Goal: Transaction & Acquisition: Purchase product/service

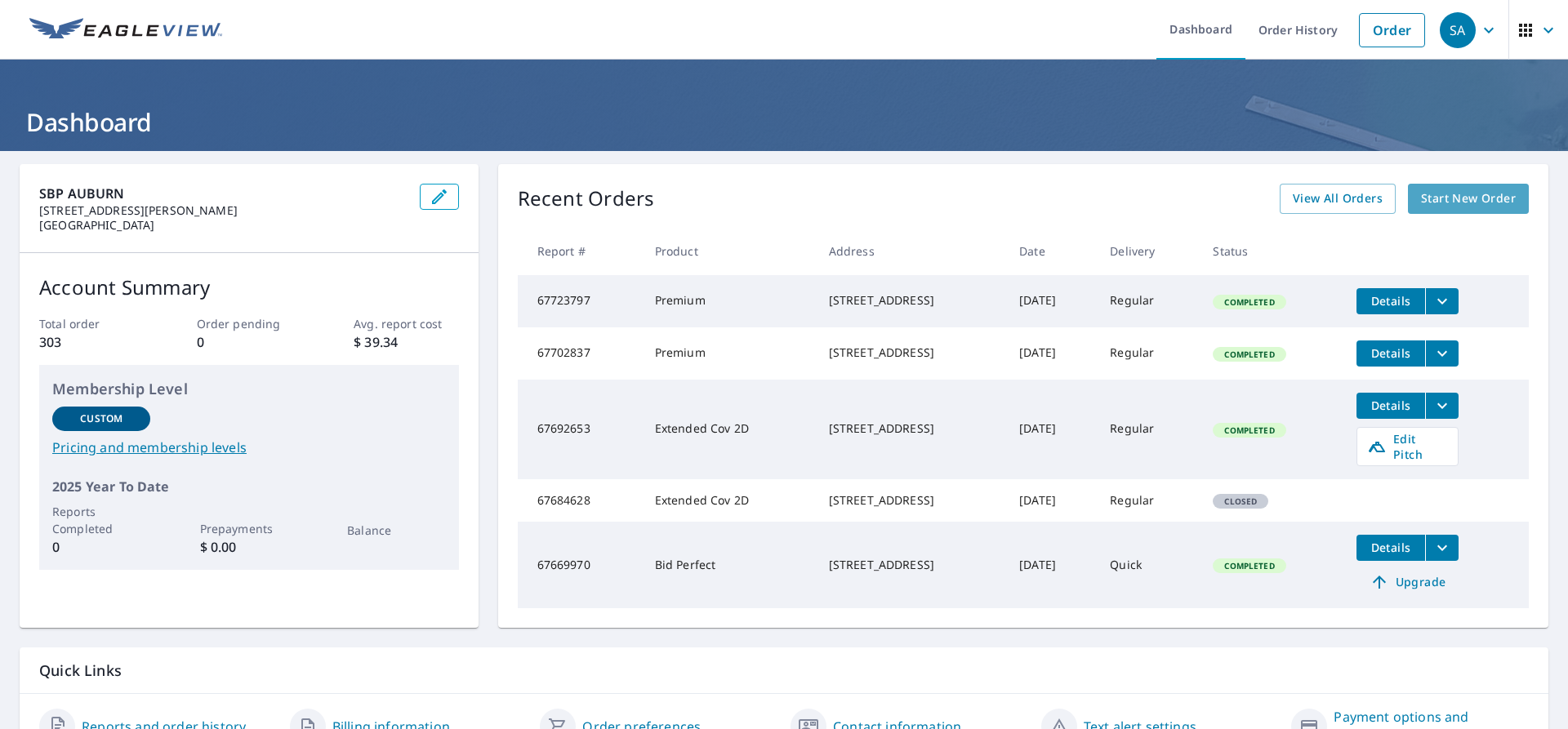
click at [1455, 204] on span "Start New Order" at bounding box center [1468, 199] width 95 height 20
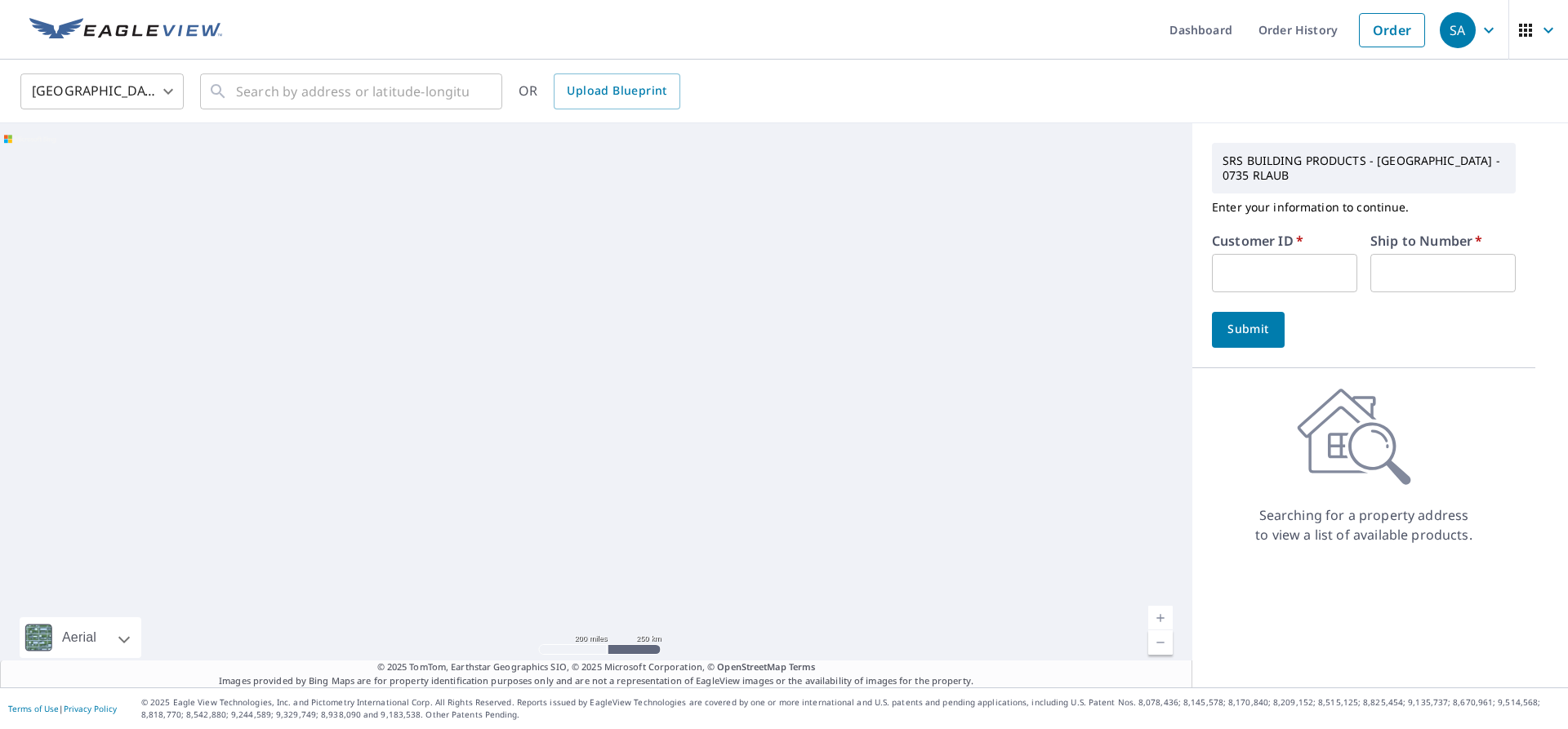
click at [1295, 260] on input "text" at bounding box center [1284, 272] width 145 height 38
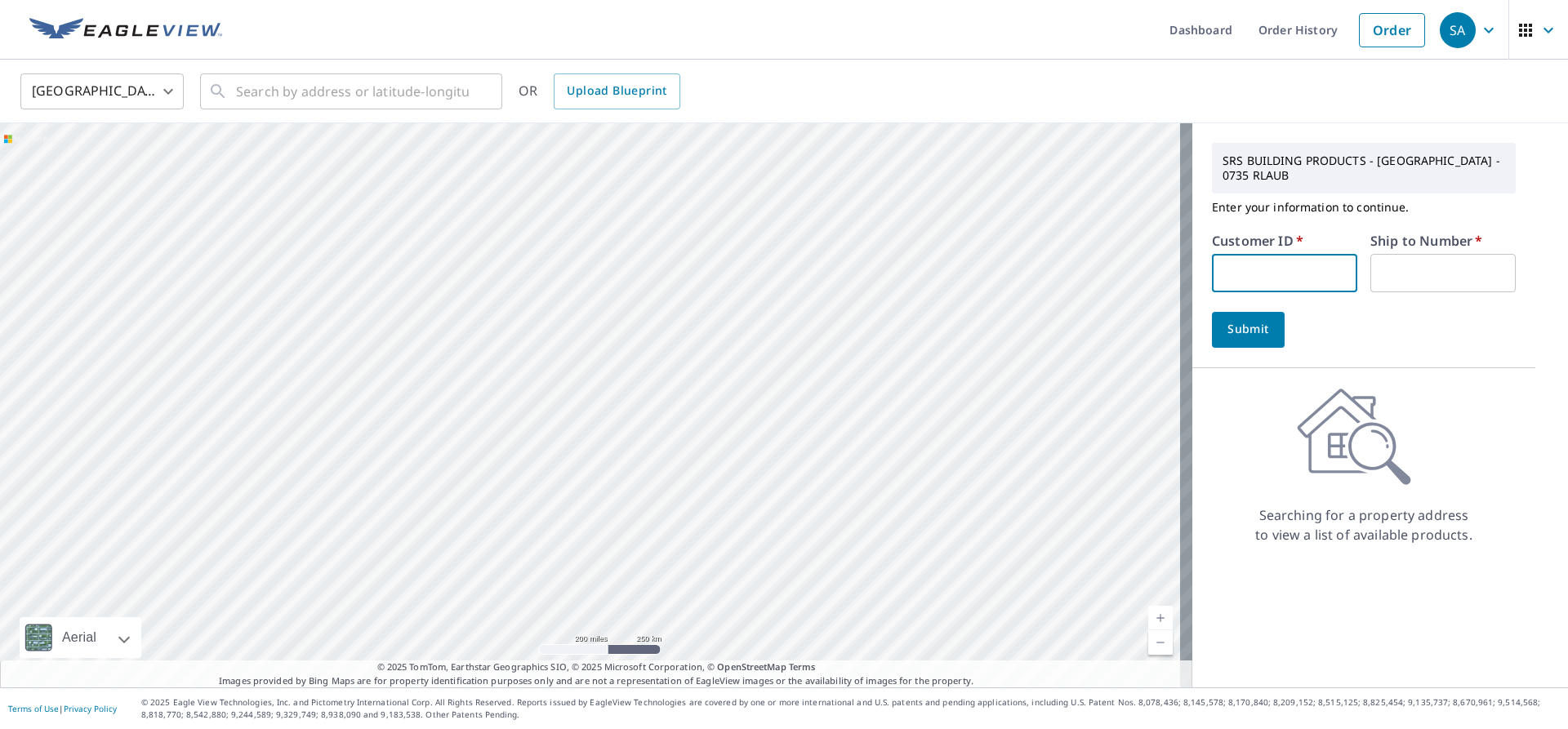
paste input "S034738"
type input "S034738"
click at [1398, 254] on input "text" at bounding box center [1443, 272] width 145 height 38
type input "1"
click at [1254, 319] on span "Submit" at bounding box center [1249, 330] width 47 height 20
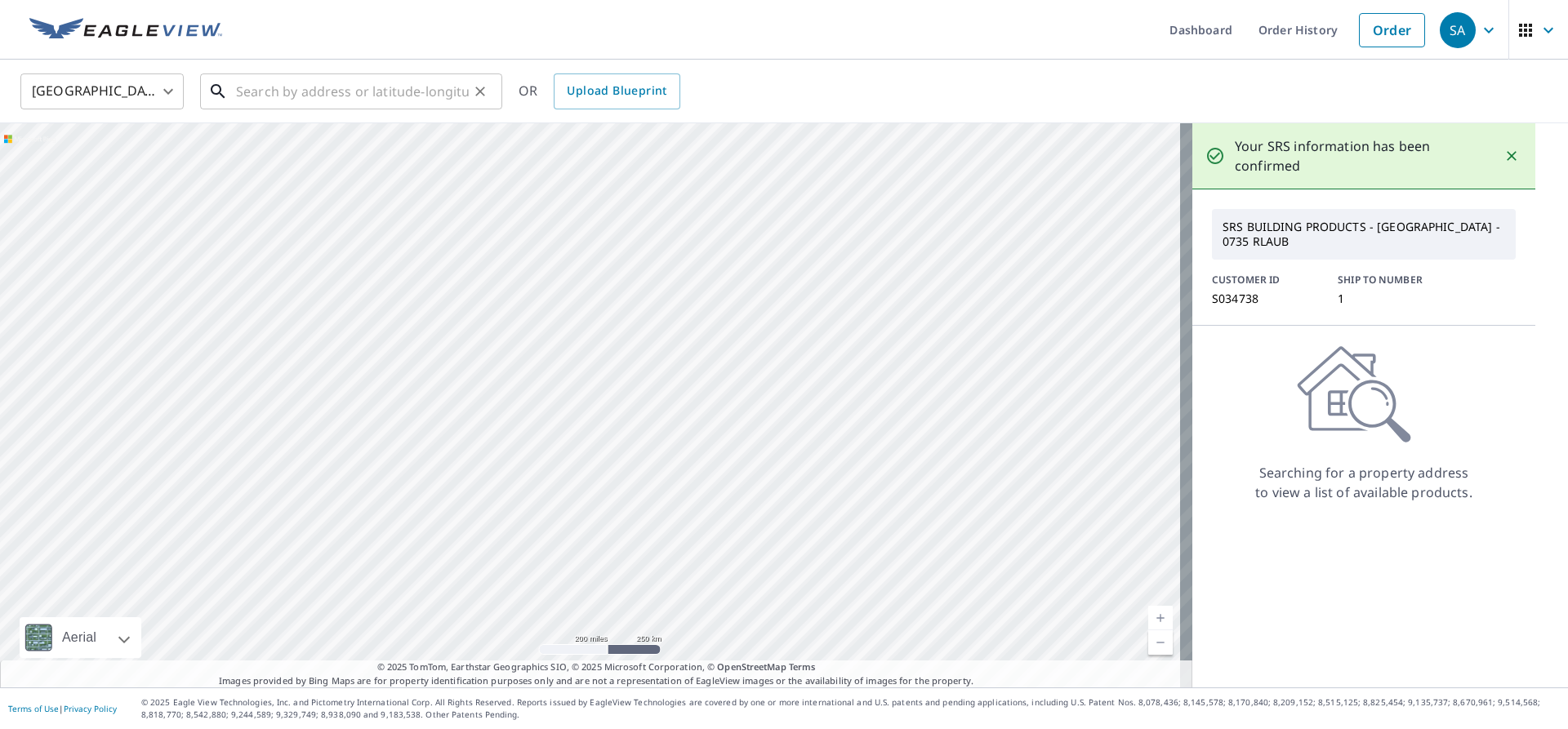
click at [386, 102] on input "text" at bounding box center [352, 91] width 233 height 46
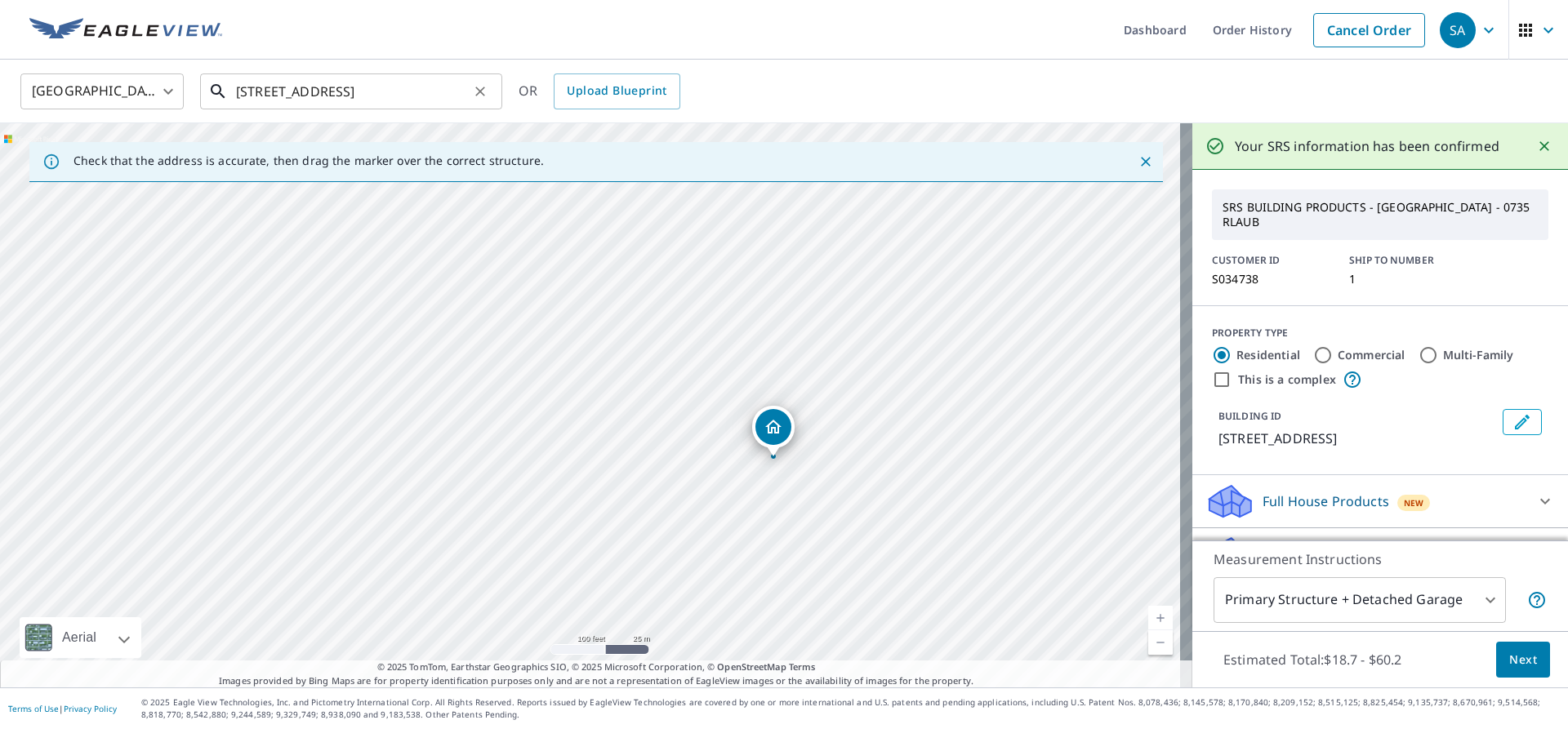
click at [298, 87] on input "[STREET_ADDRESS]" at bounding box center [352, 91] width 233 height 46
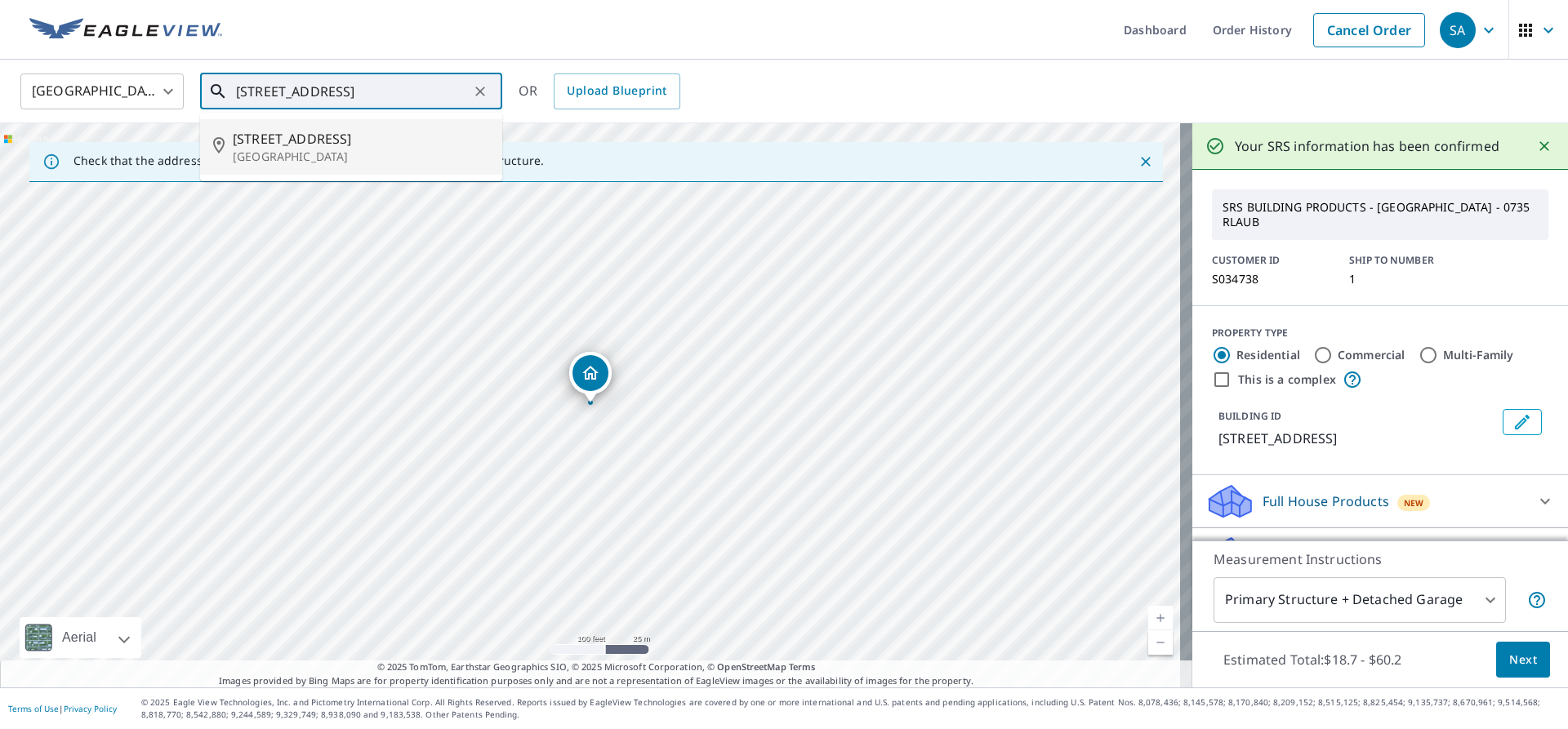
click at [383, 156] on p "[GEOGRAPHIC_DATA]" at bounding box center [361, 156] width 256 height 16
type input "[STREET_ADDRESS]"
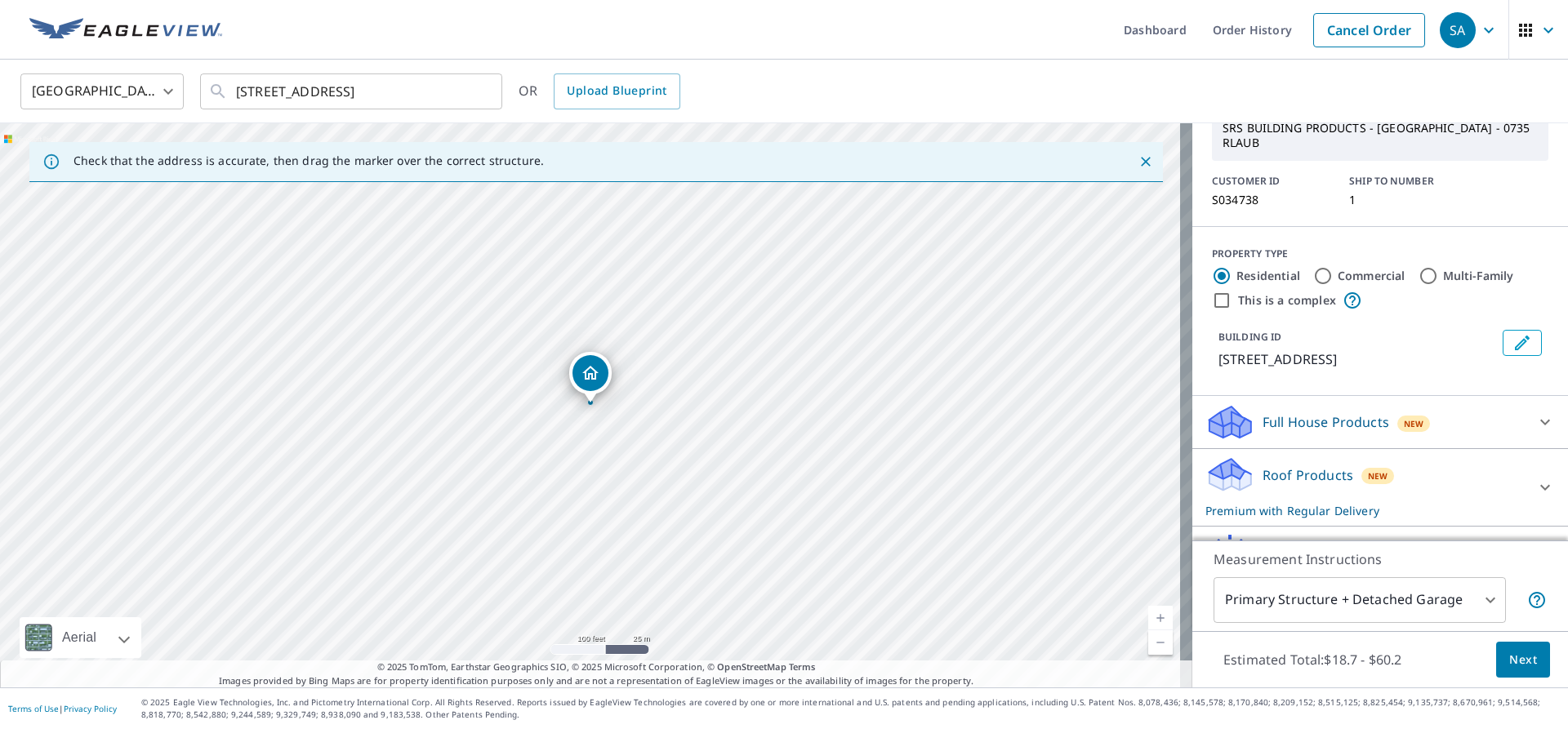
scroll to position [157, 0]
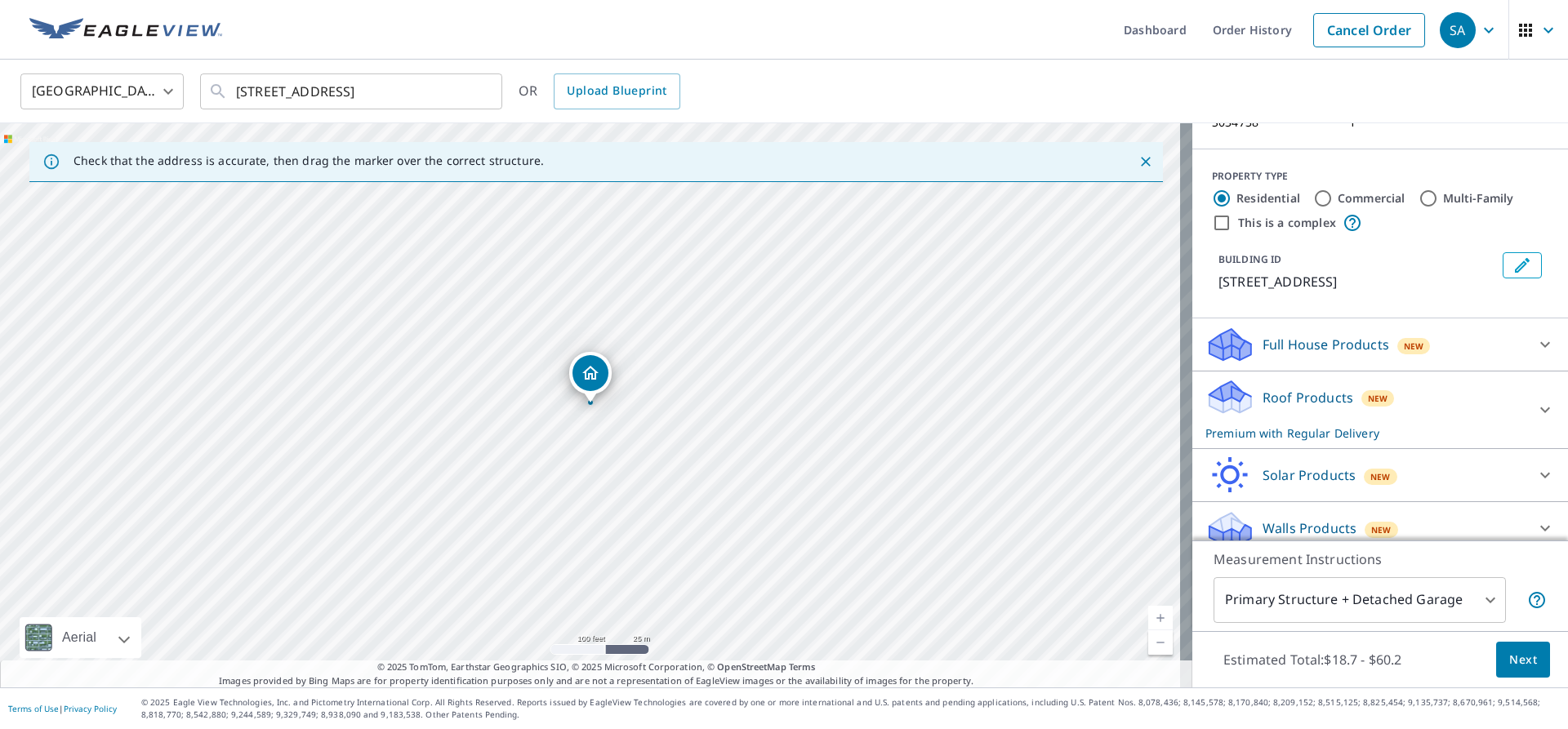
click at [1424, 405] on div "Roof Products New Premium with Regular Delivery" at bounding box center [1366, 410] width 320 height 64
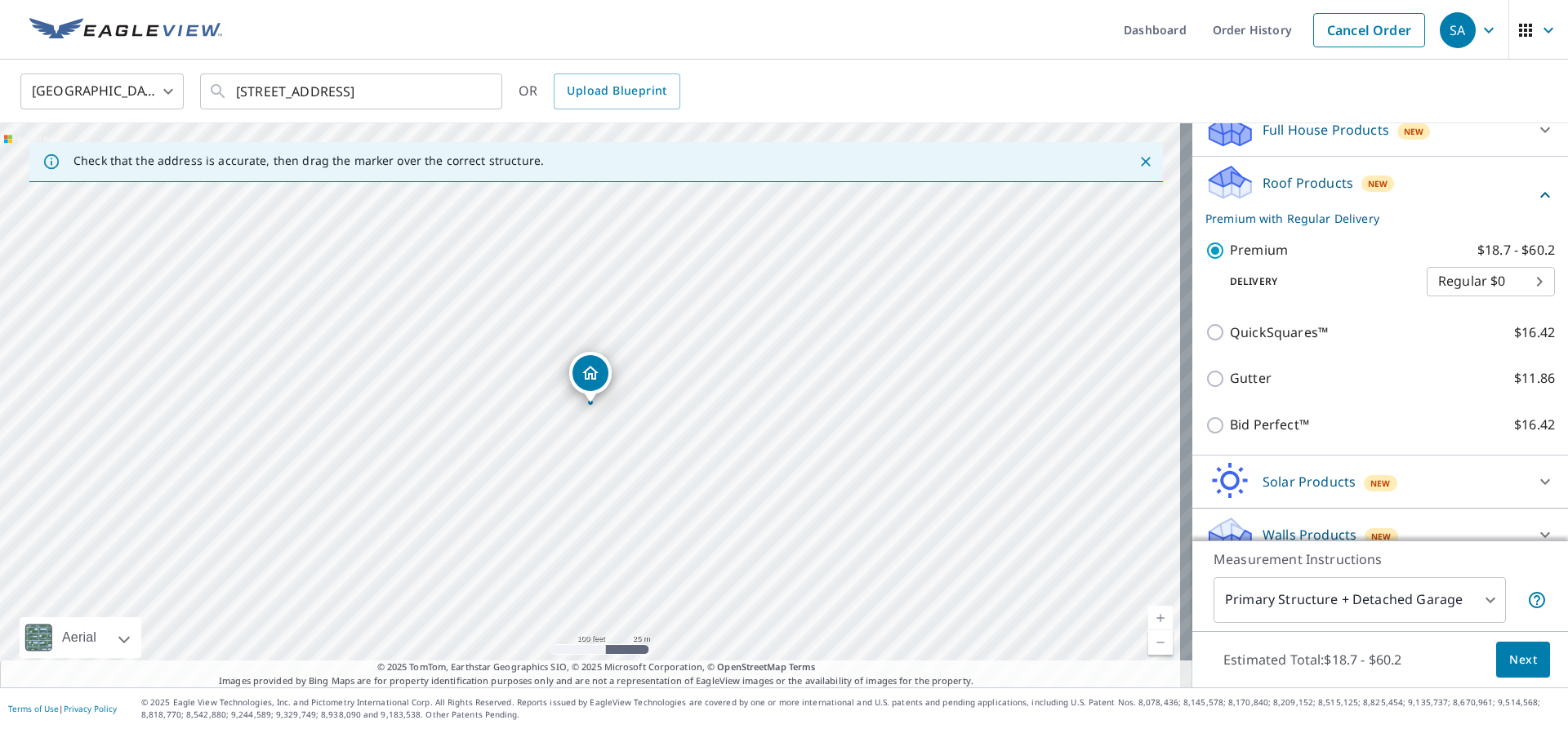
scroll to position [378, 0]
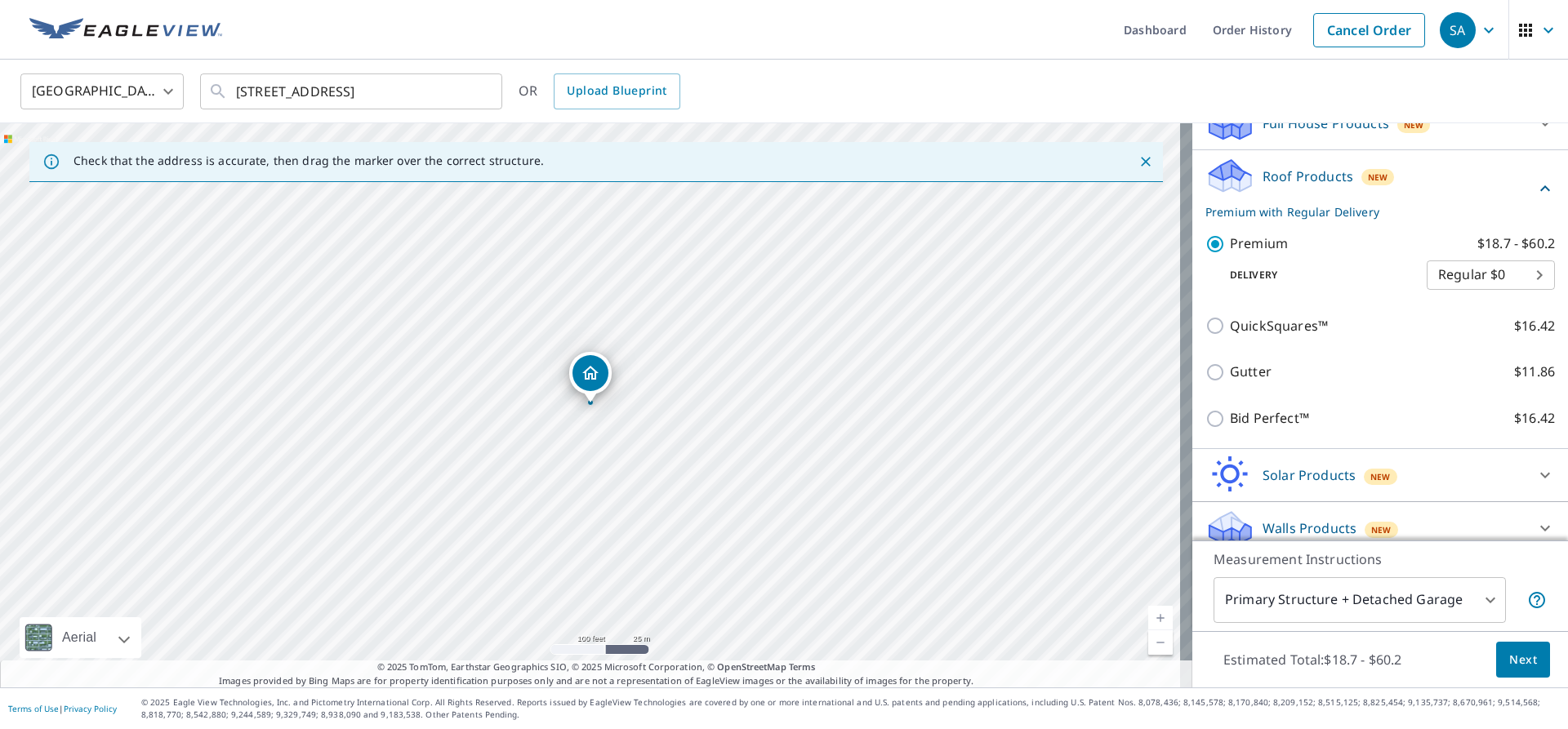
click at [1289, 316] on p "QuickSquares™" at bounding box center [1278, 326] width 98 height 20
click at [1230, 316] on input "QuickSquares™ $16.42" at bounding box center [1218, 325] width 25 height 20
checkbox input "true"
checkbox input "false"
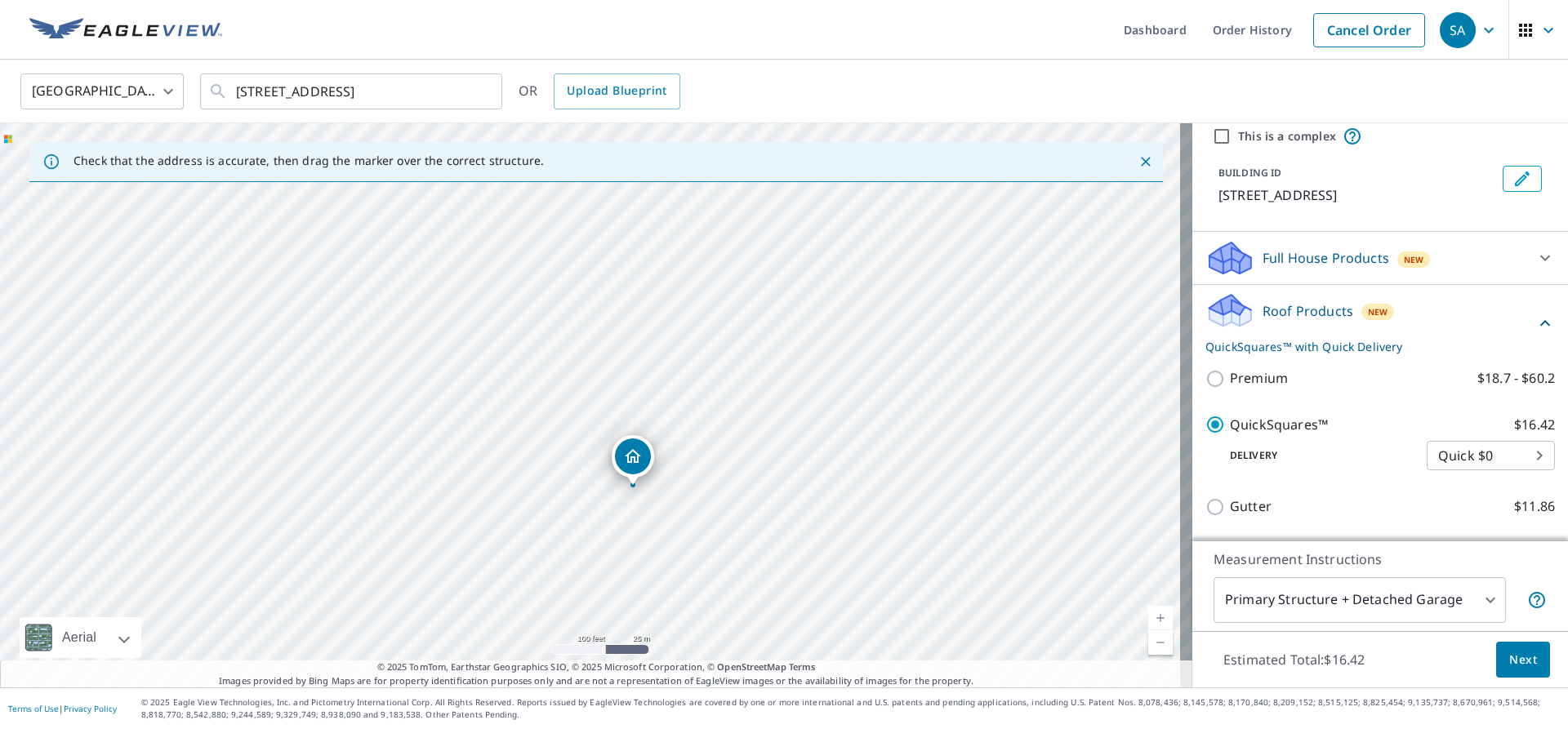
scroll to position [245, 0]
click at [1490, 290] on div "Roof Products New QuickSquares™ with Quick Delivery" at bounding box center [1371, 322] width 330 height 64
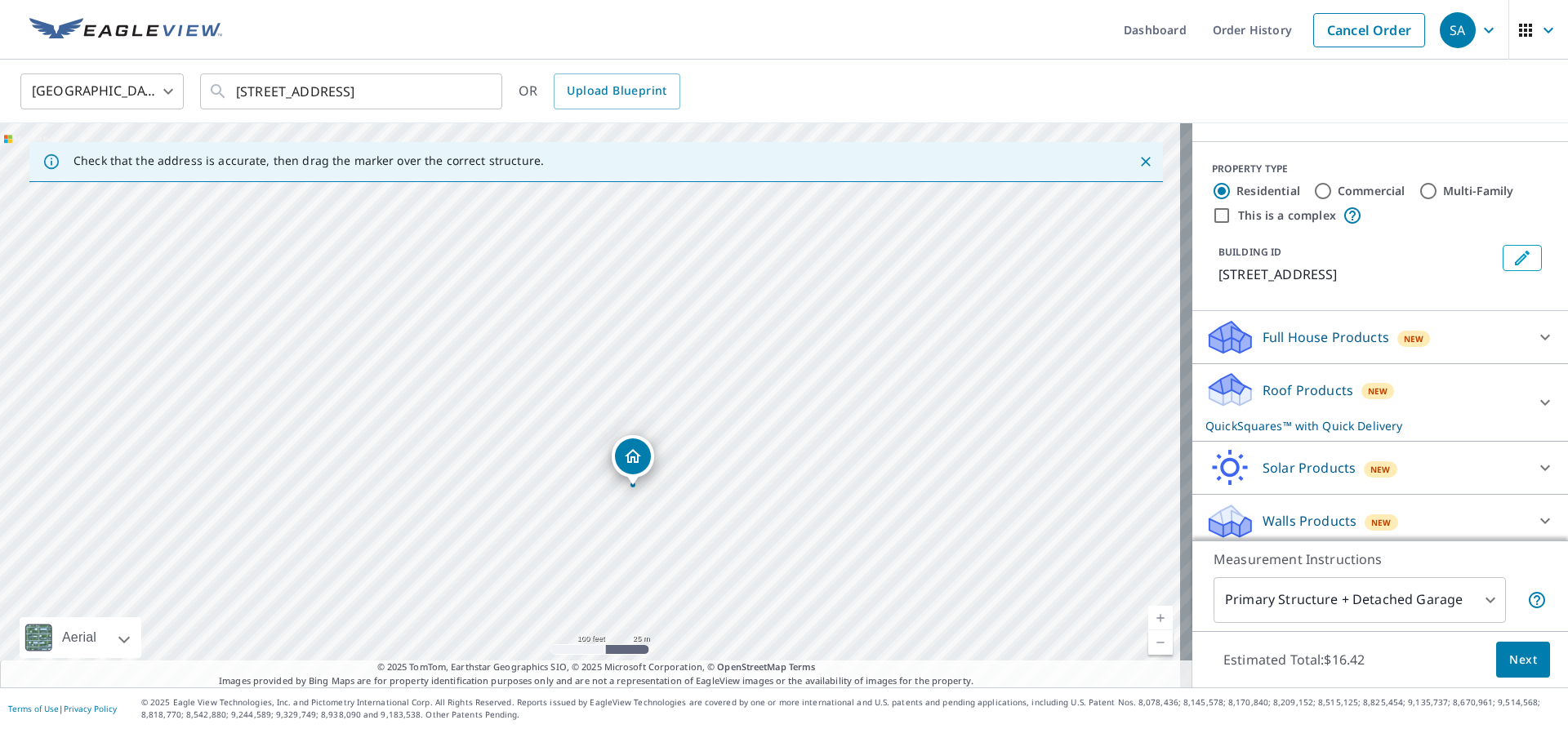
scroll to position [157, 0]
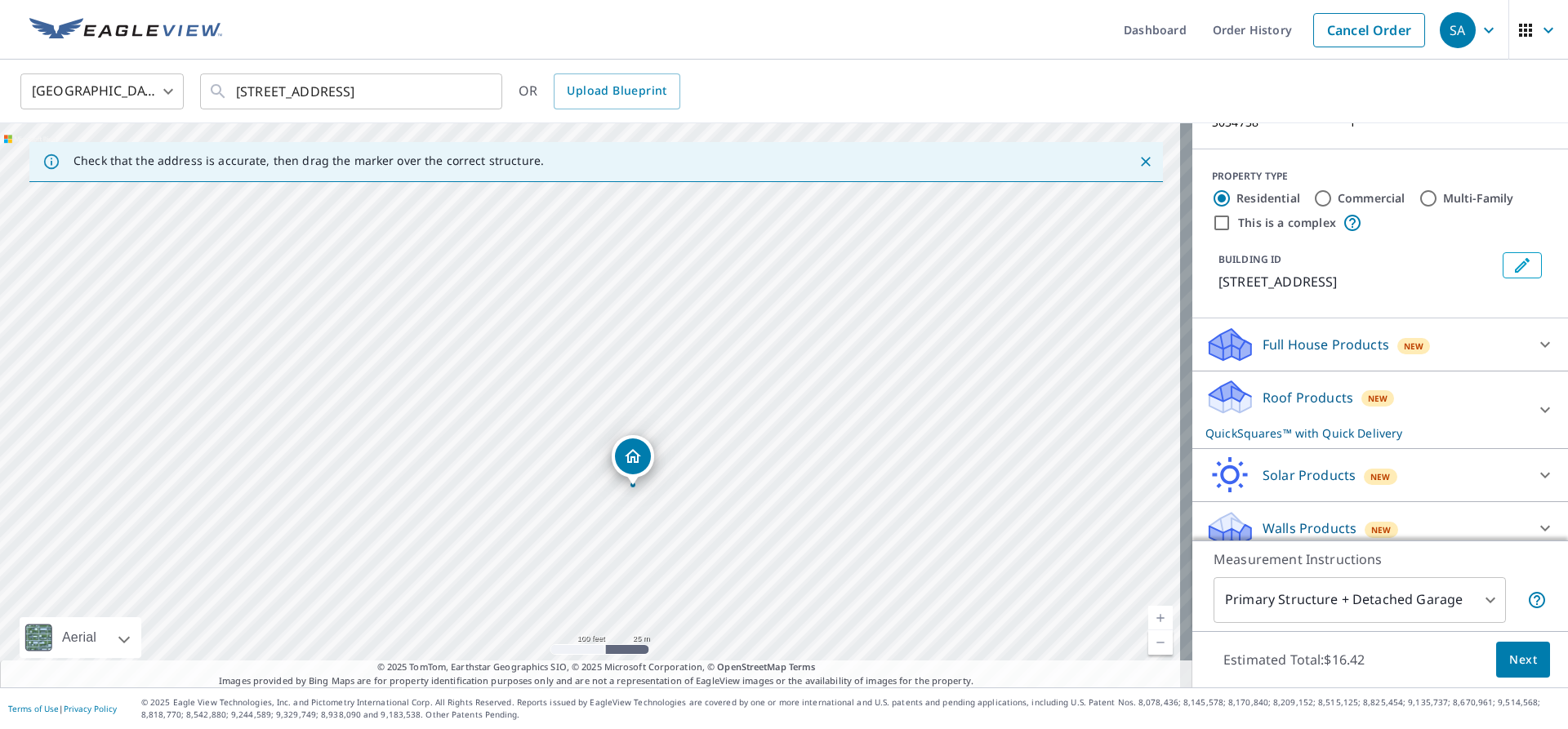
click at [1452, 388] on div "Roof Products New QuickSquares™ with Quick Delivery" at bounding box center [1366, 410] width 320 height 64
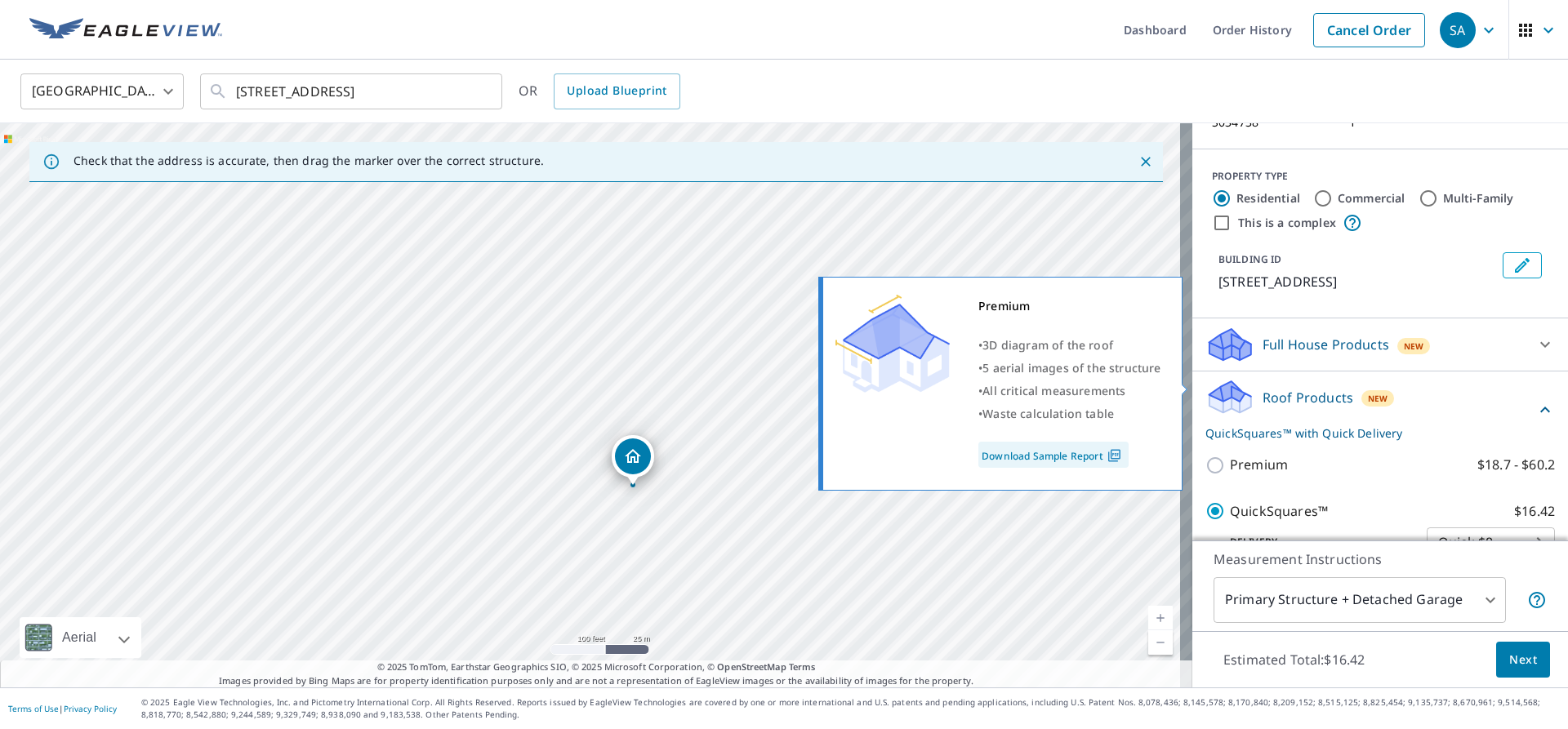
scroll to position [245, 0]
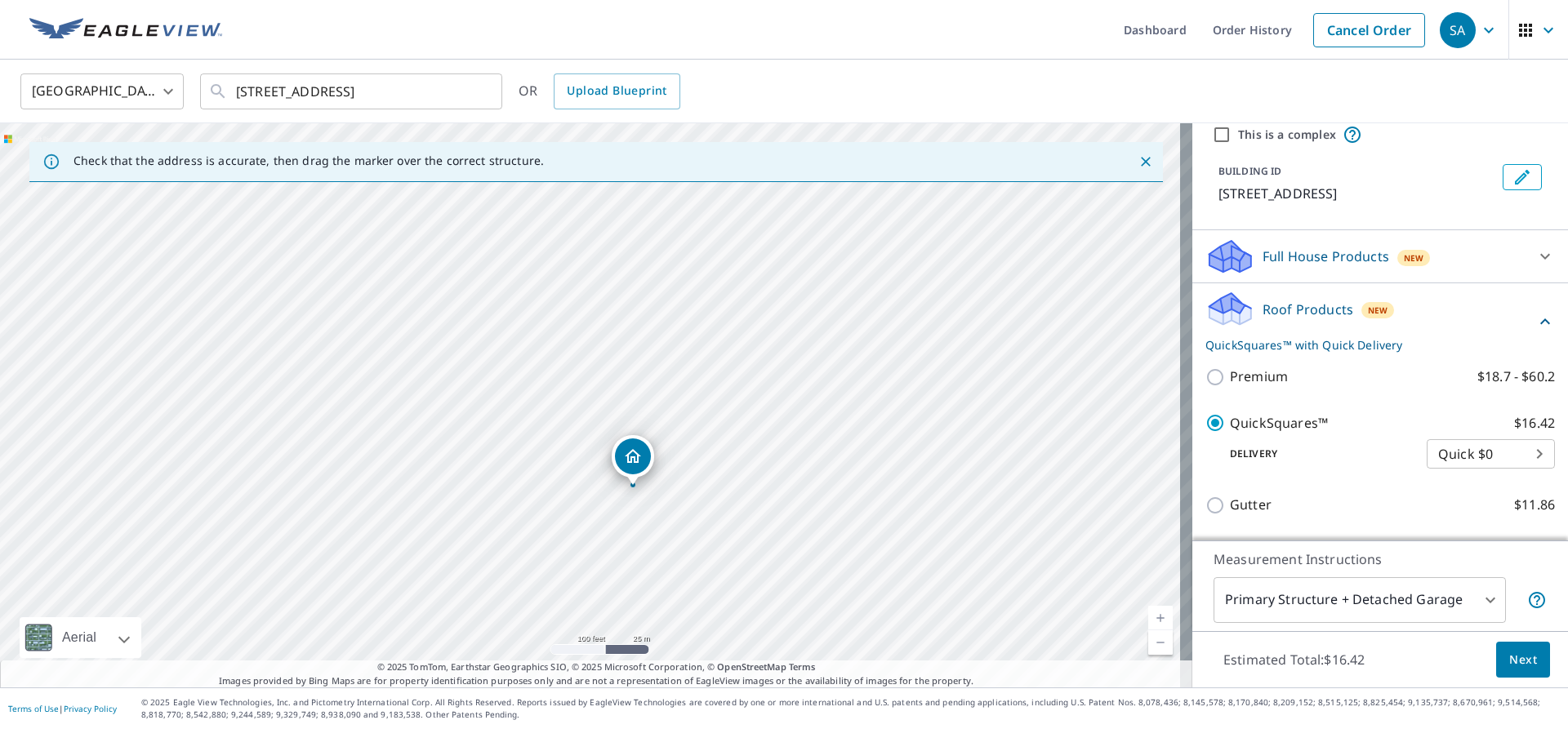
click at [1507, 290] on div "Roof Products New QuickSquares™ with Quick Delivery" at bounding box center [1371, 322] width 330 height 64
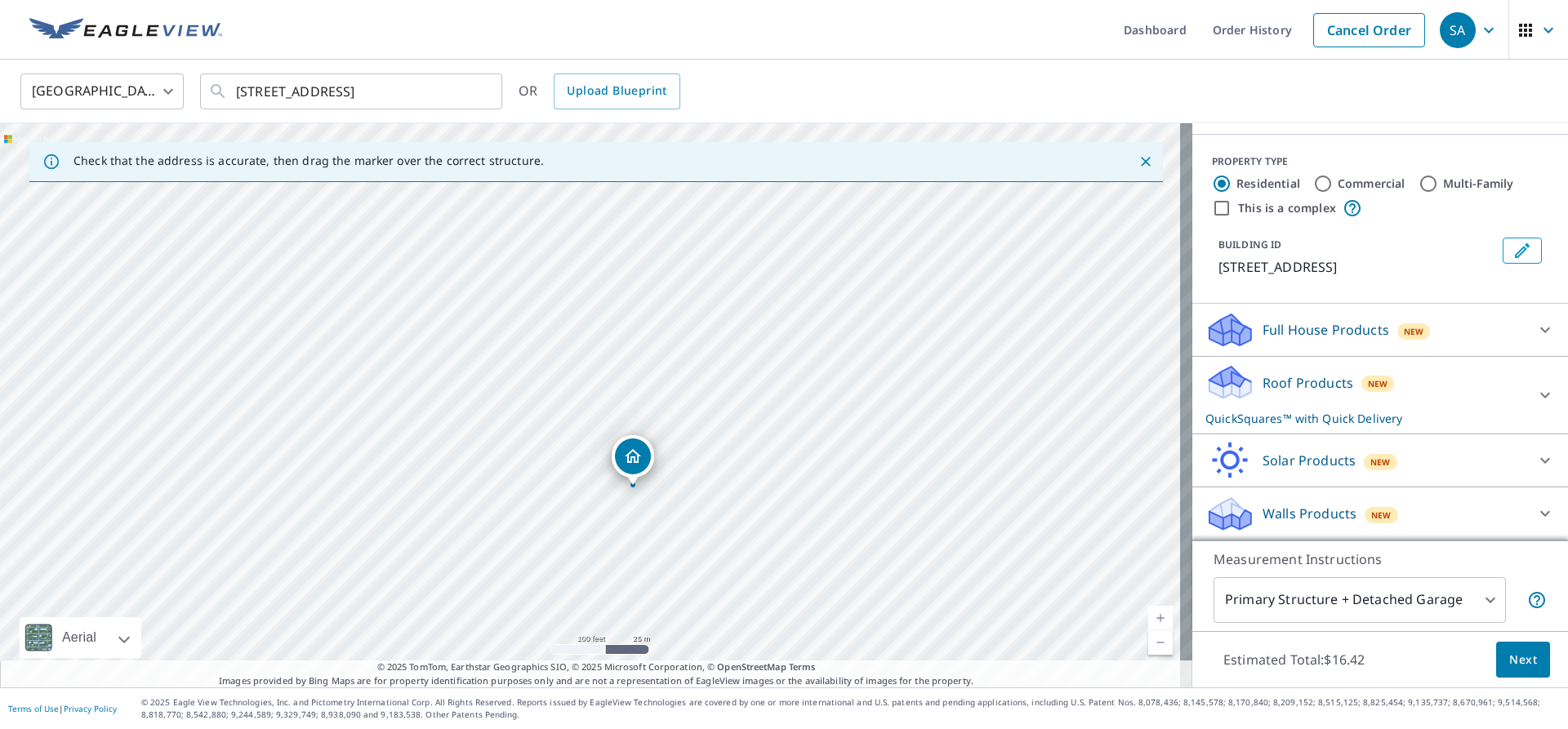
scroll to position [157, 0]
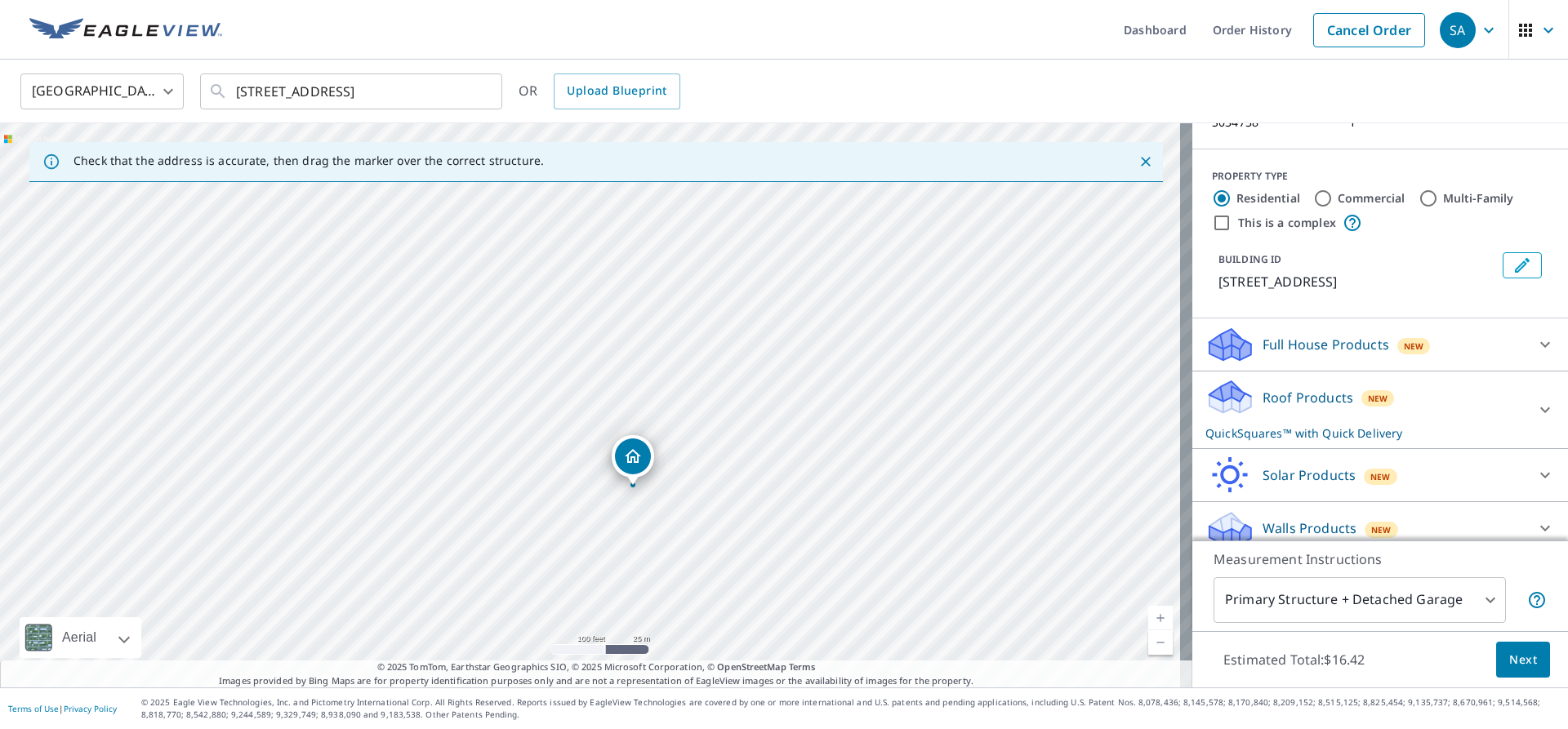
click at [1509, 655] on span "Next" at bounding box center [1523, 660] width 28 height 20
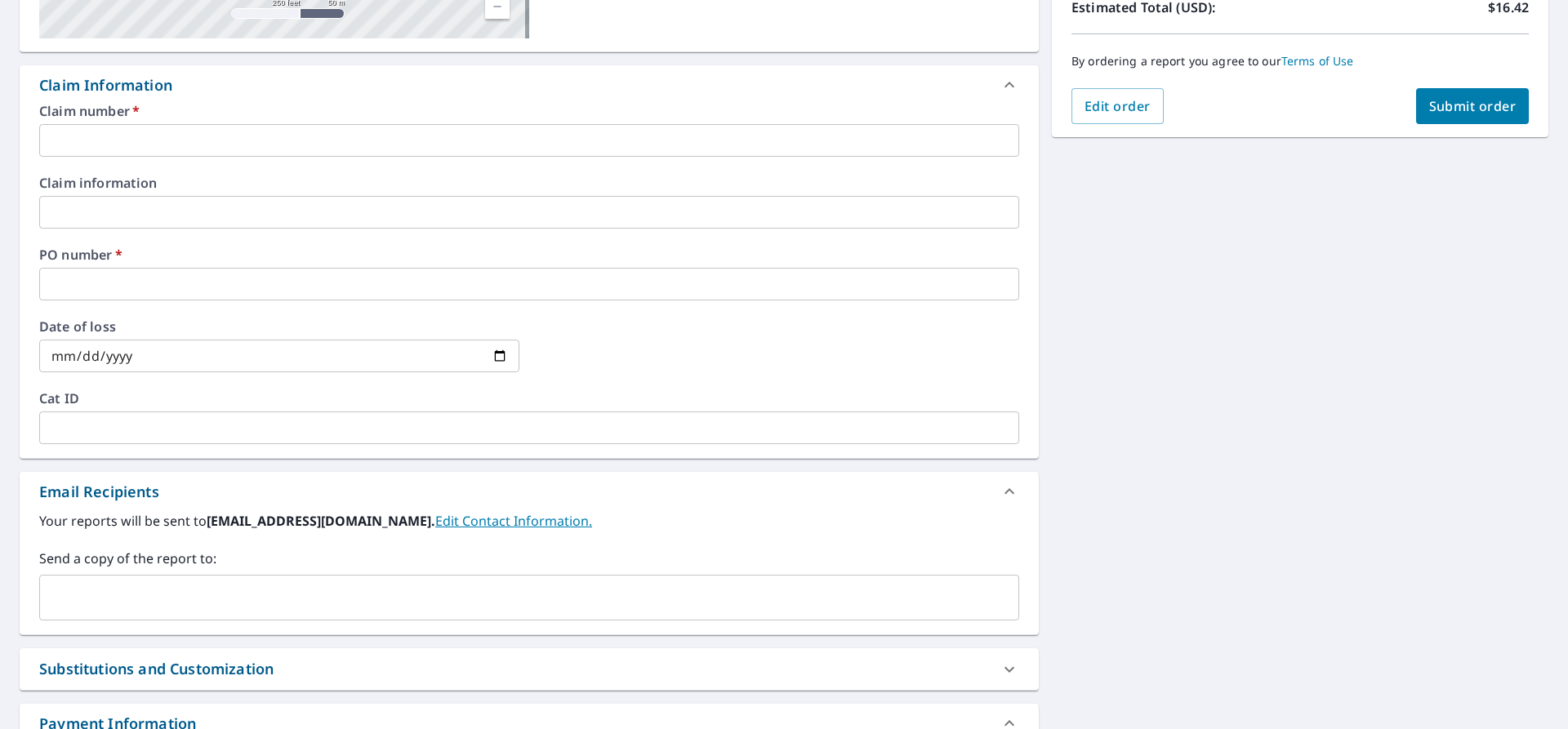
scroll to position [408, 0]
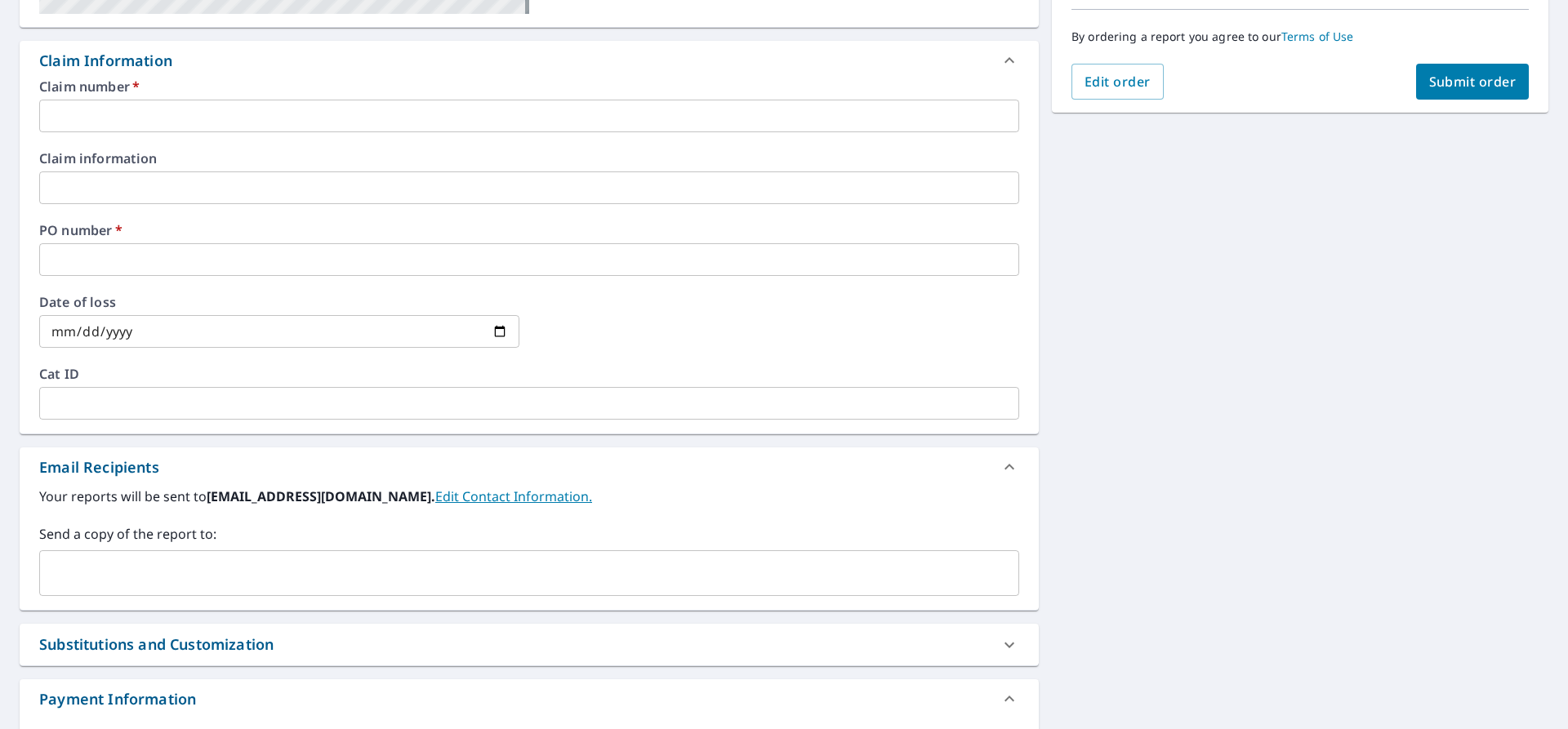
click at [435, 114] on input "text" at bounding box center [529, 116] width 980 height 32
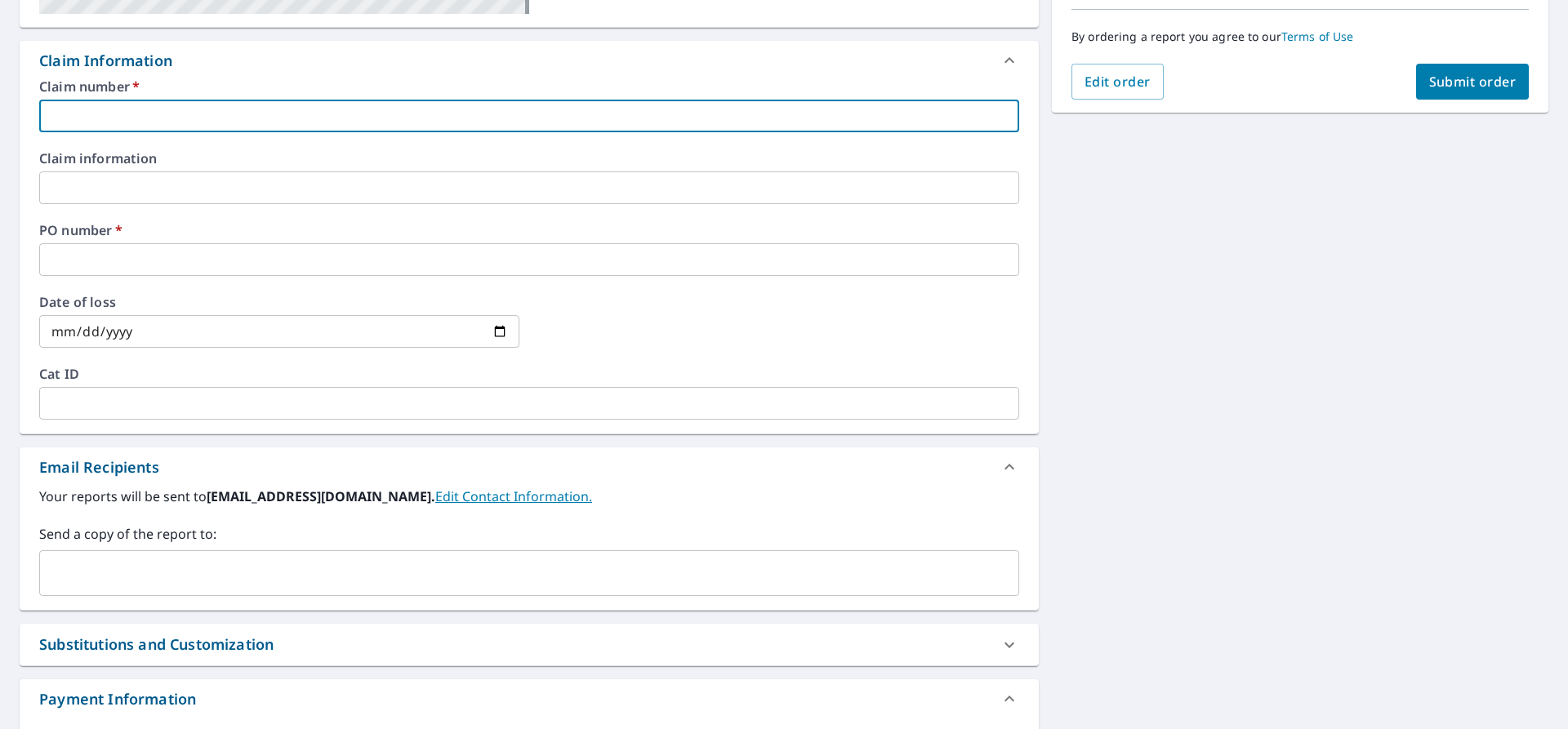
type input "1"
checkbox input "true"
type input "17"
checkbox input "true"
type input "171"
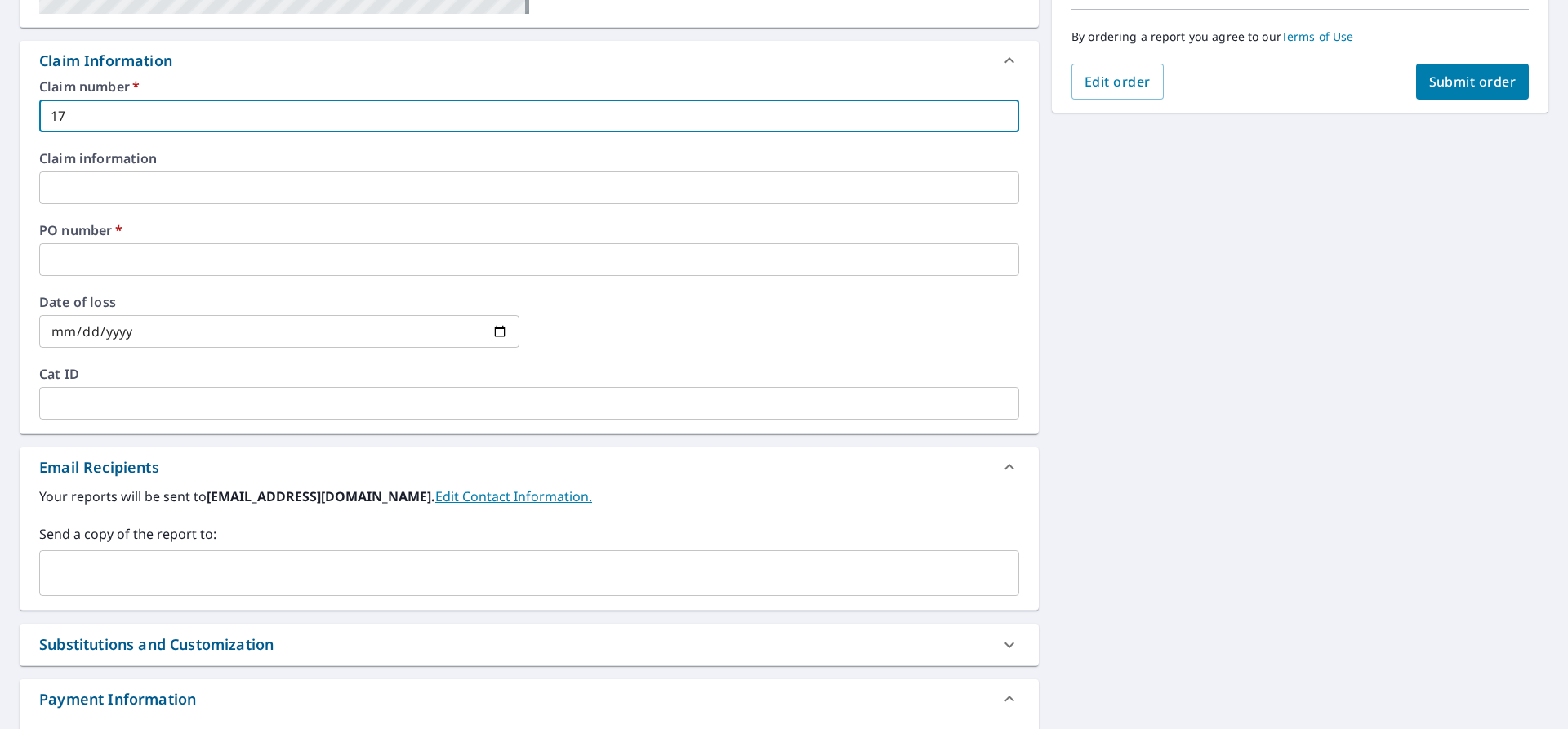
checkbox input "true"
type input "1710"
checkbox input "true"
type input "1710"
checkbox input "true"
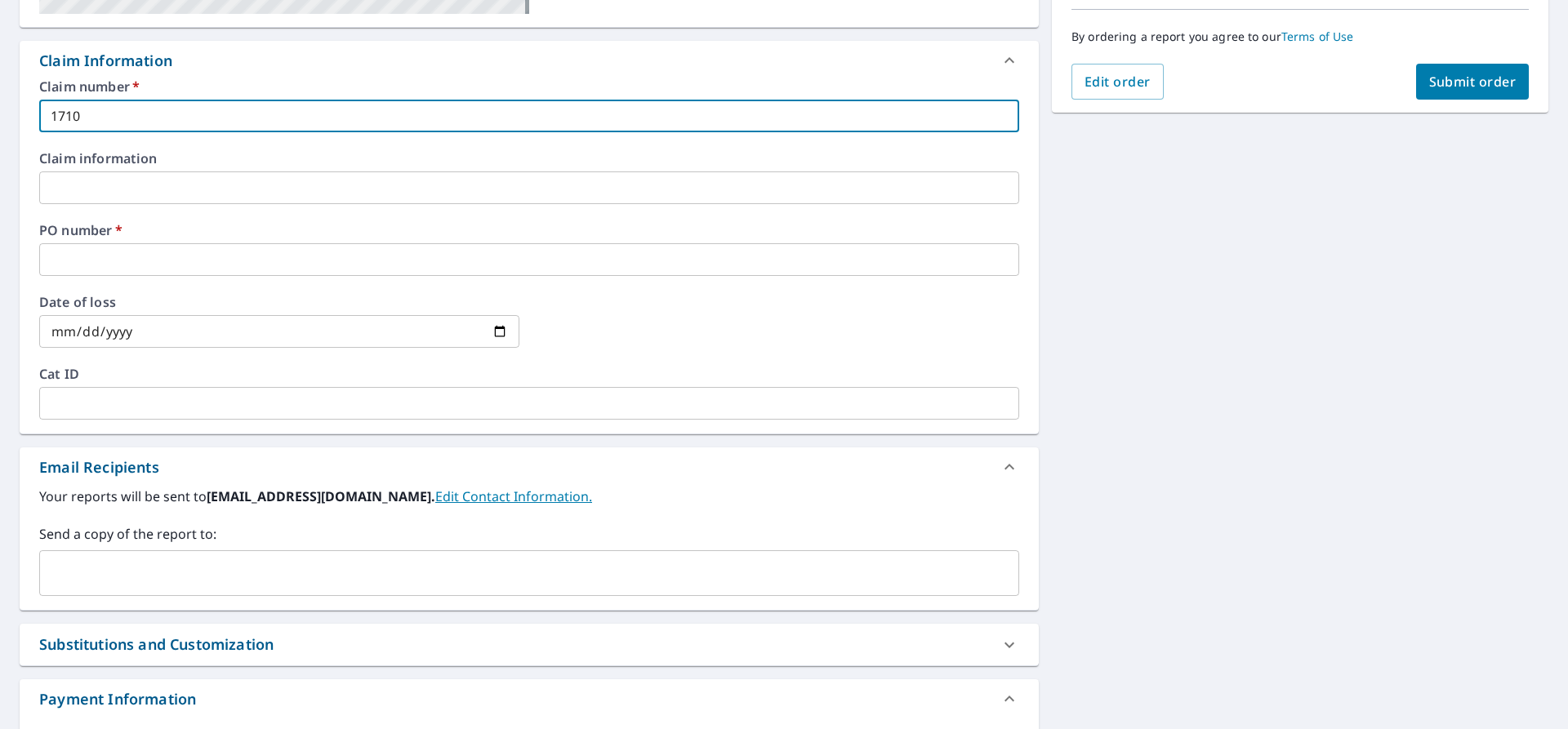
type input "1710 R"
checkbox input "true"
type input "1710 Ra"
checkbox input "true"
type input "1710 Rai"
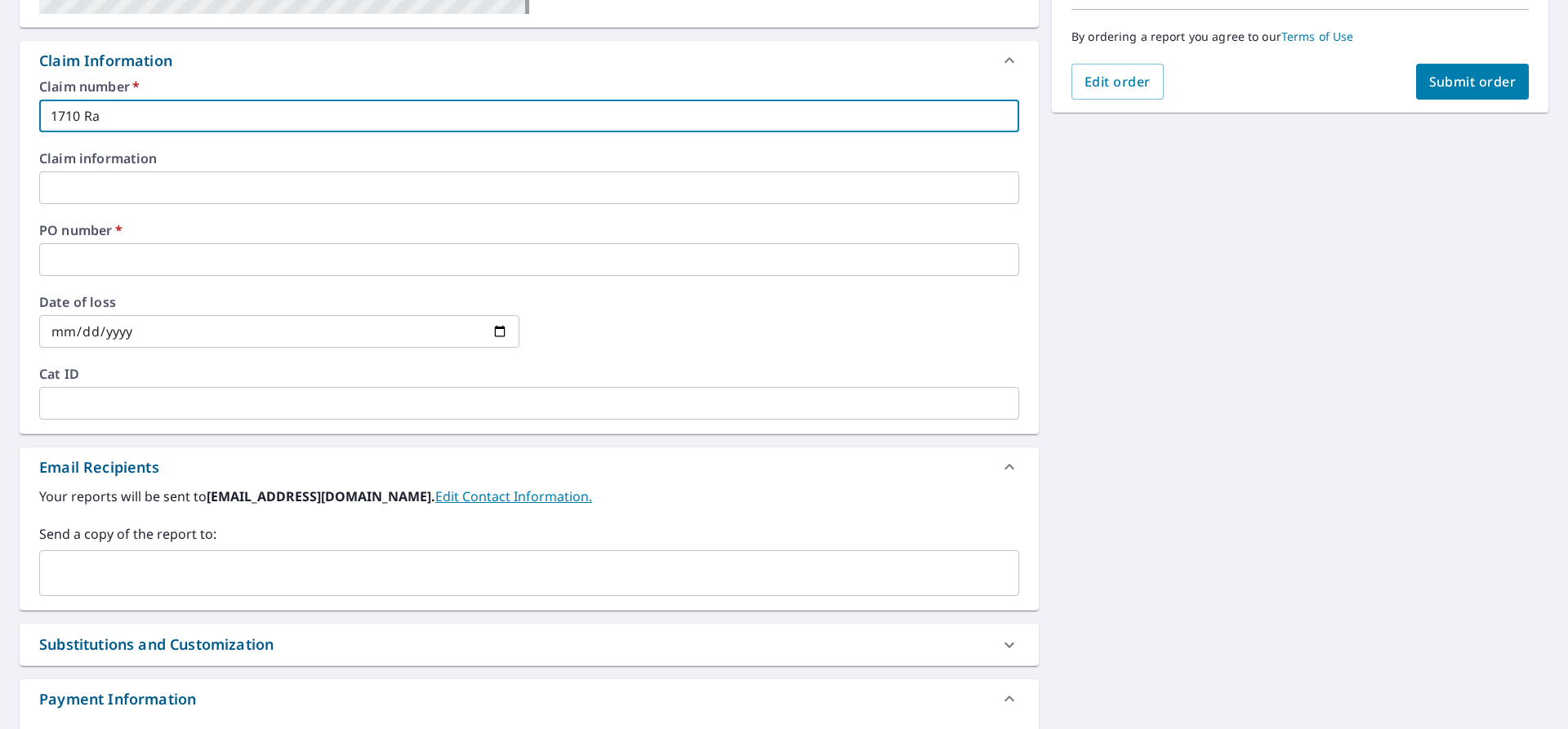
checkbox input "true"
type input "1710 Rail"
checkbox input "true"
type input "1710 Railr"
checkbox input "true"
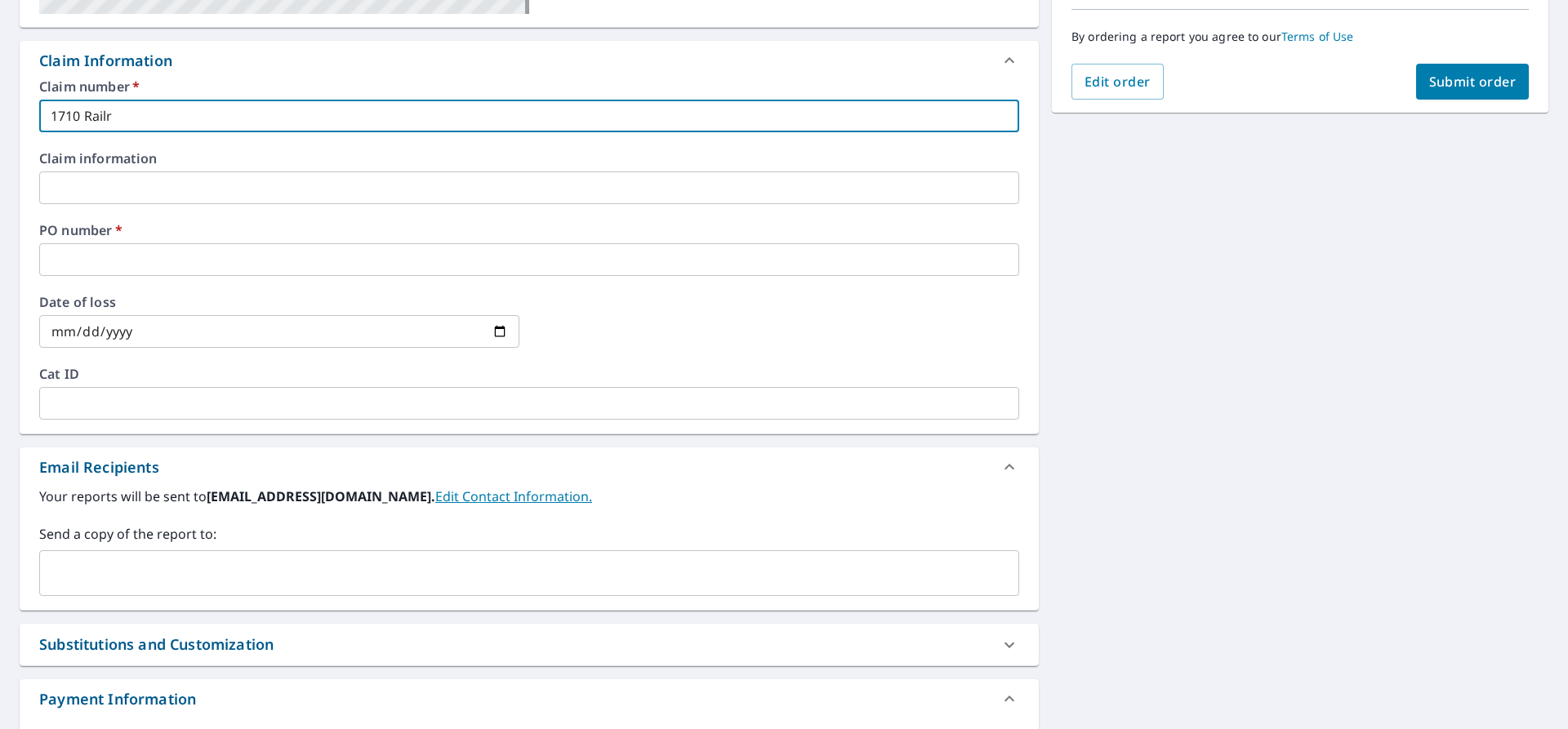
type input "1710 Railro"
checkbox input "true"
type input "1710 Railroa"
checkbox input "true"
type input "1710 Railroad"
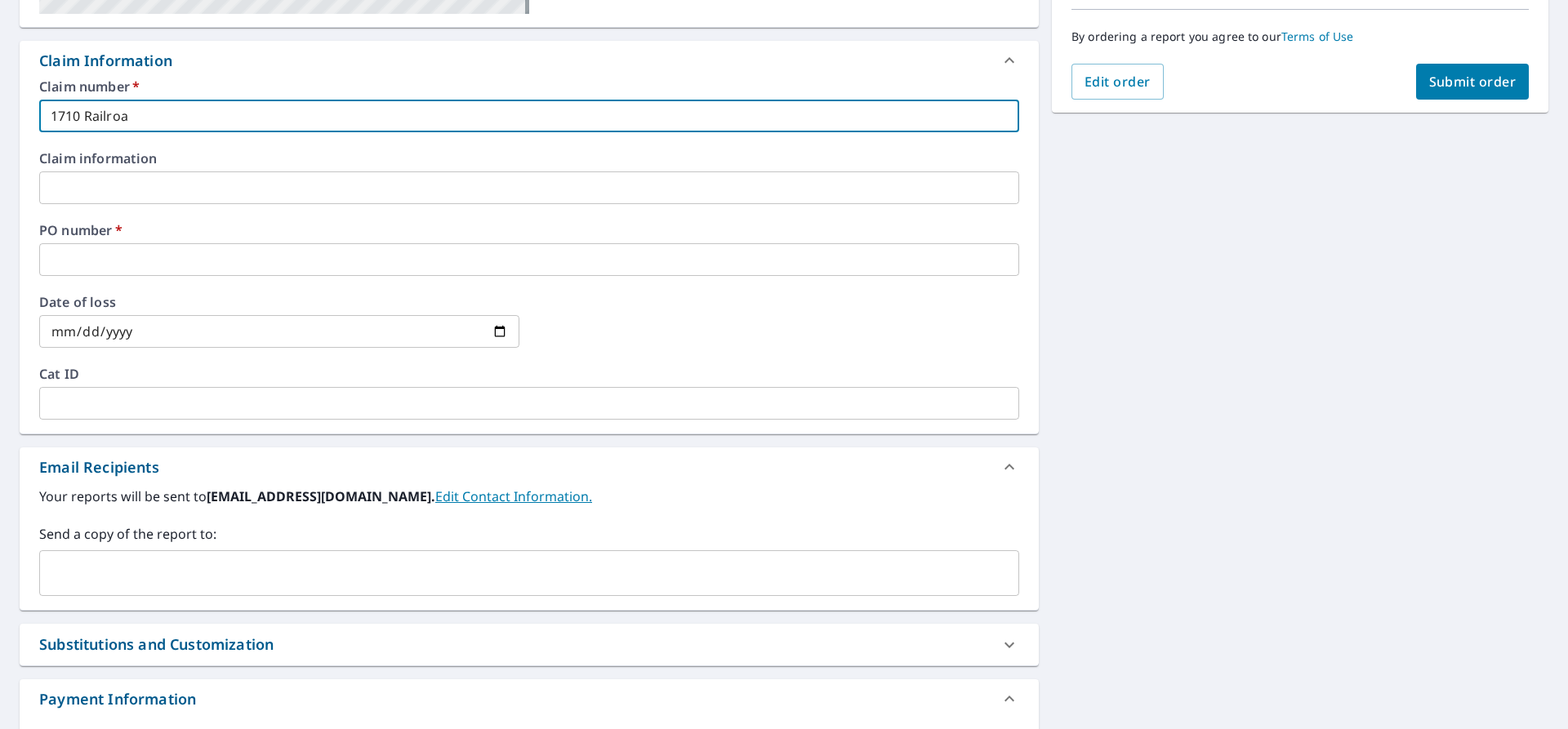
checkbox input "true"
type input "1710 Railroad"
checkbox input "true"
type input "1710 Railroad V"
checkbox input "true"
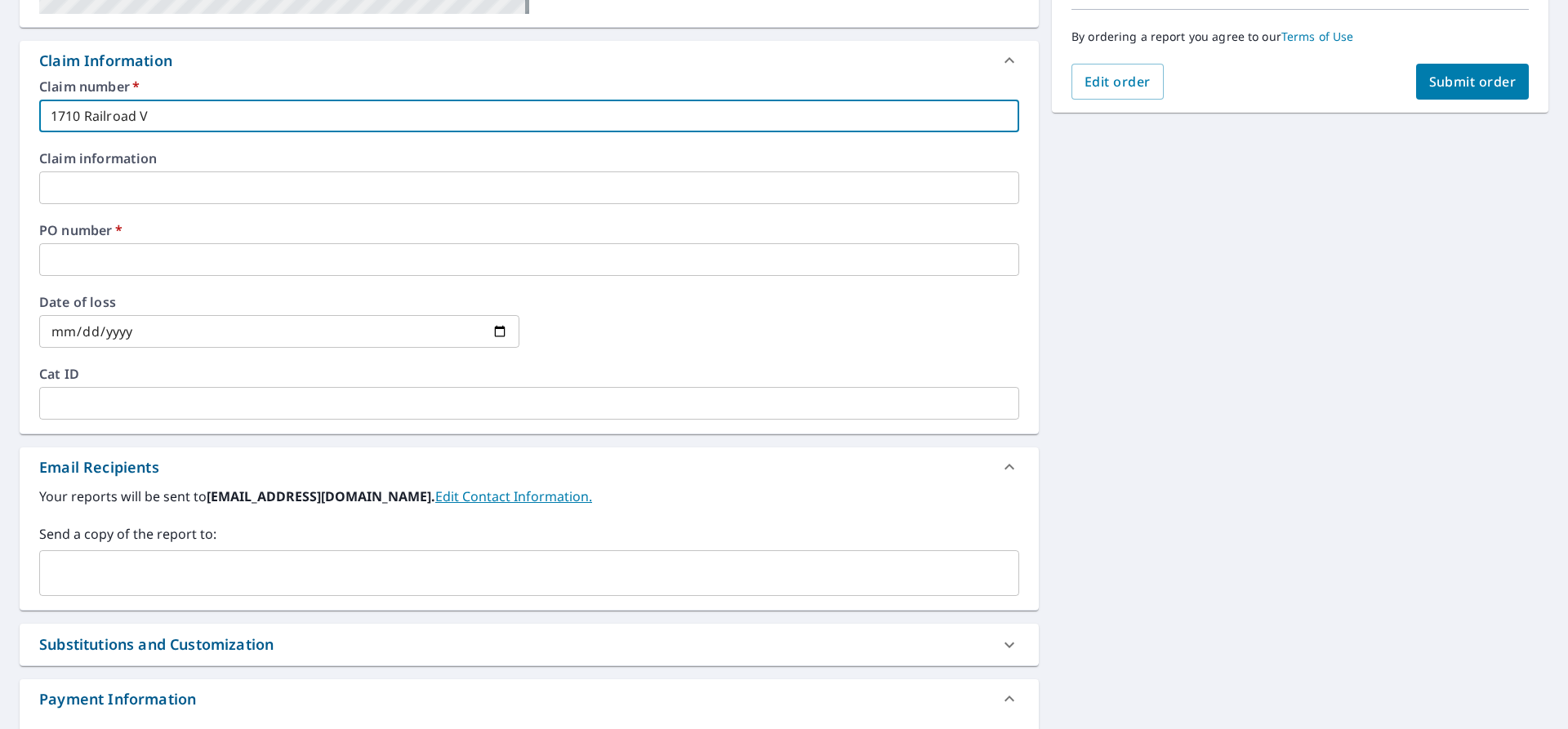
type input "1710 Railroad Va"
checkbox input "true"
type input "1710 Railroad Vae"
checkbox input "true"
type input "1710 Railroad Va"
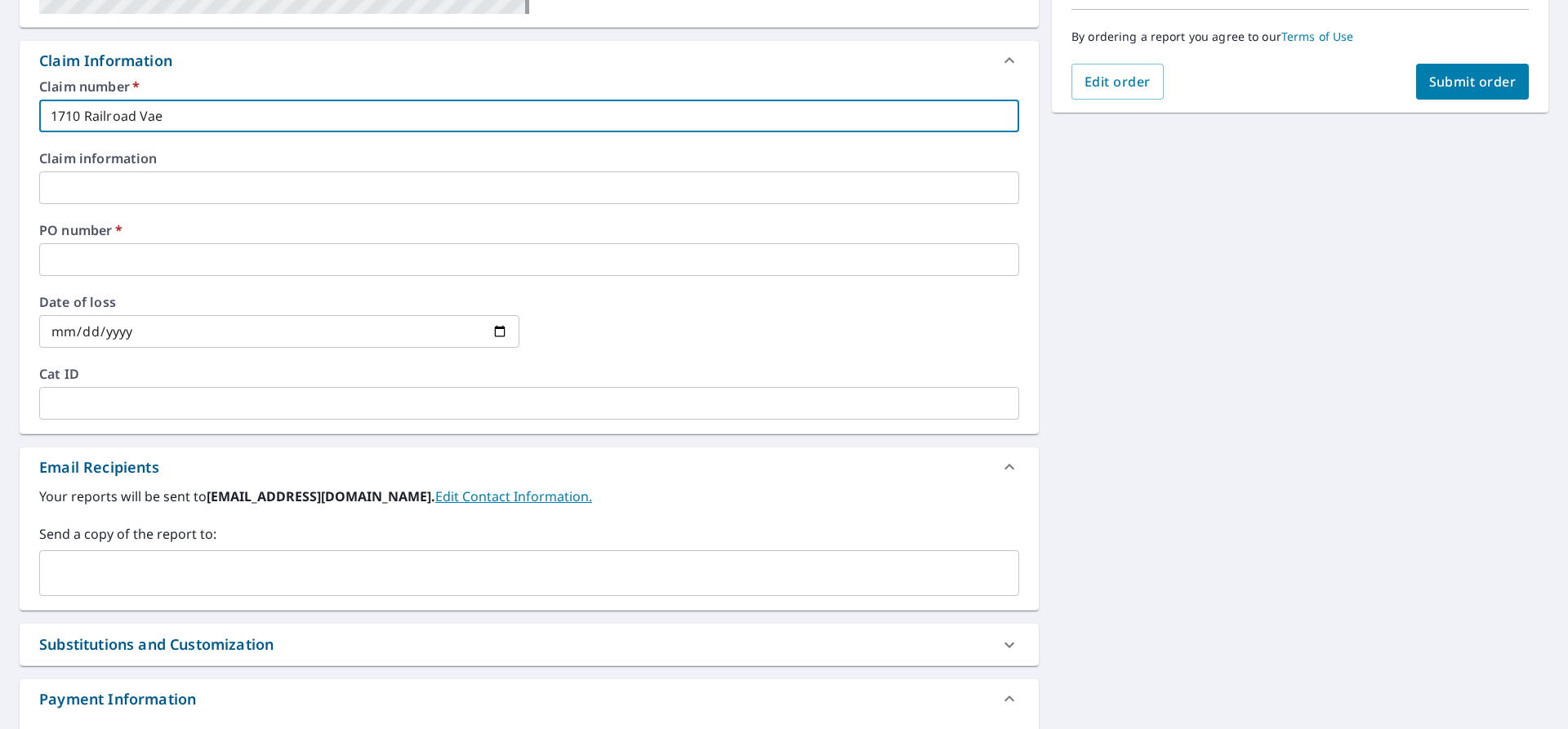
checkbox input "true"
type input "1710 Railroad V"
checkbox input "true"
type input "1710 Railroad"
checkbox input "true"
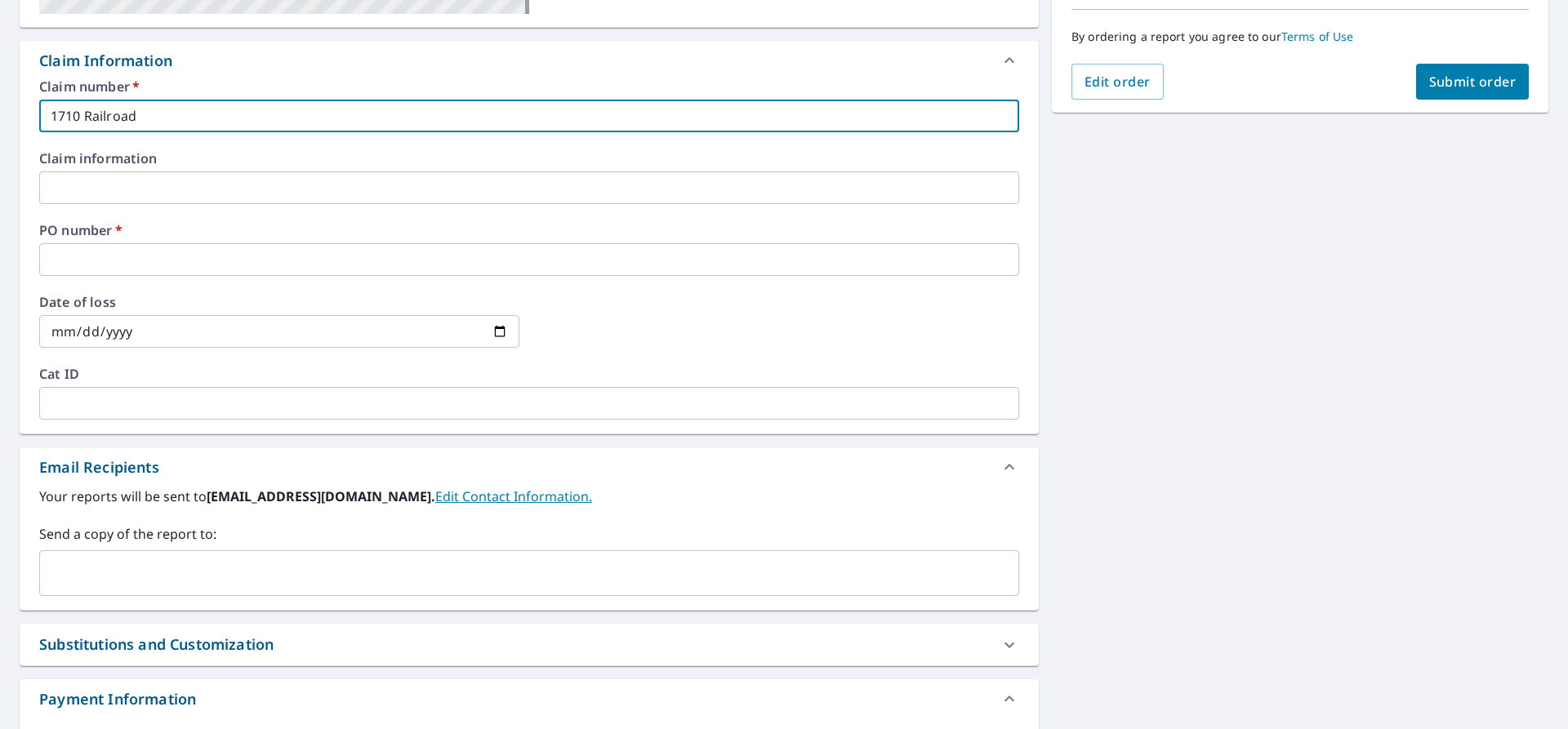
type input "1710 Railroad A"
checkbox input "true"
type input "[STREET_ADDRESS]"
checkbox input "true"
type input "[STREET_ADDRESS]"
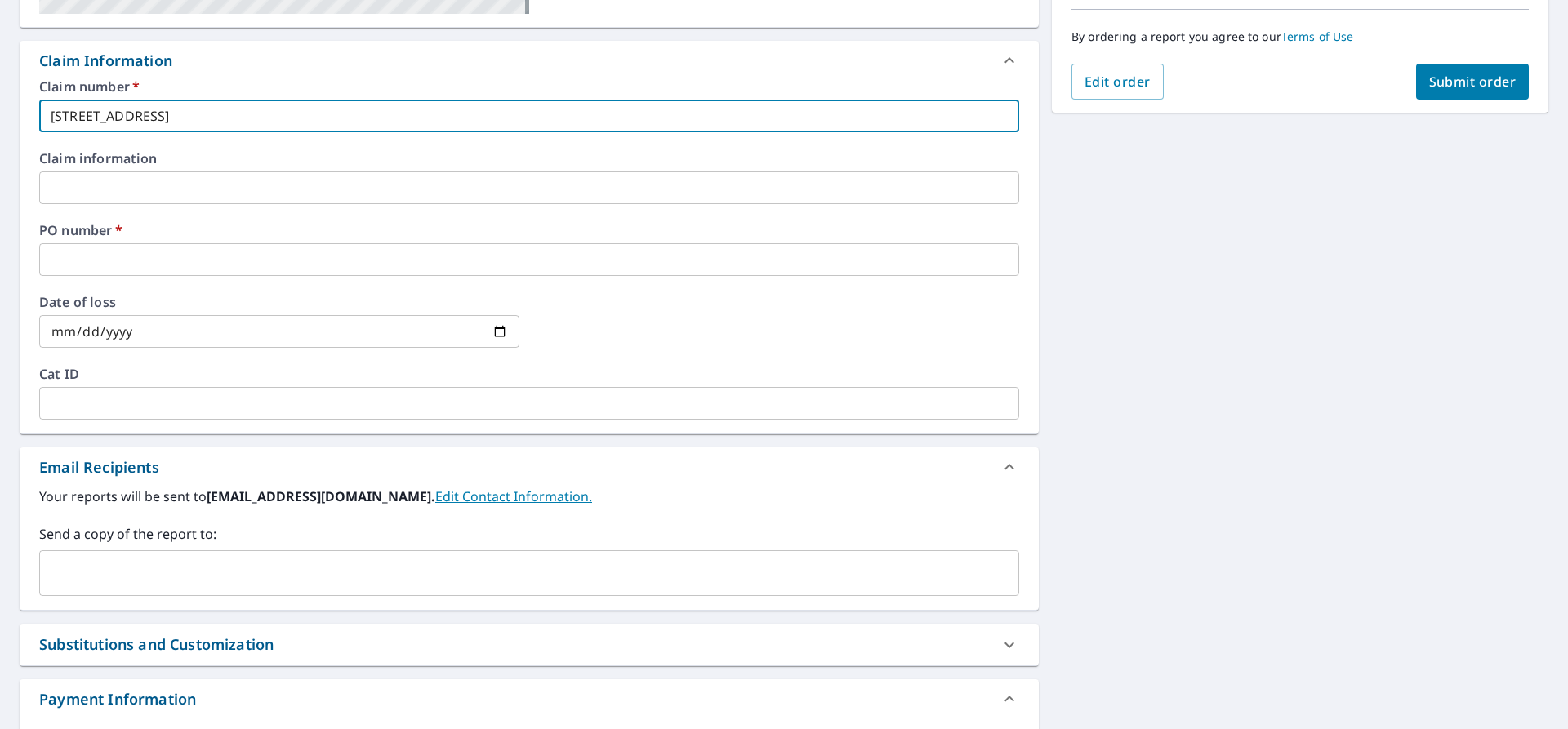
checkbox input "true"
type input "[STREET_ADDRESS]"
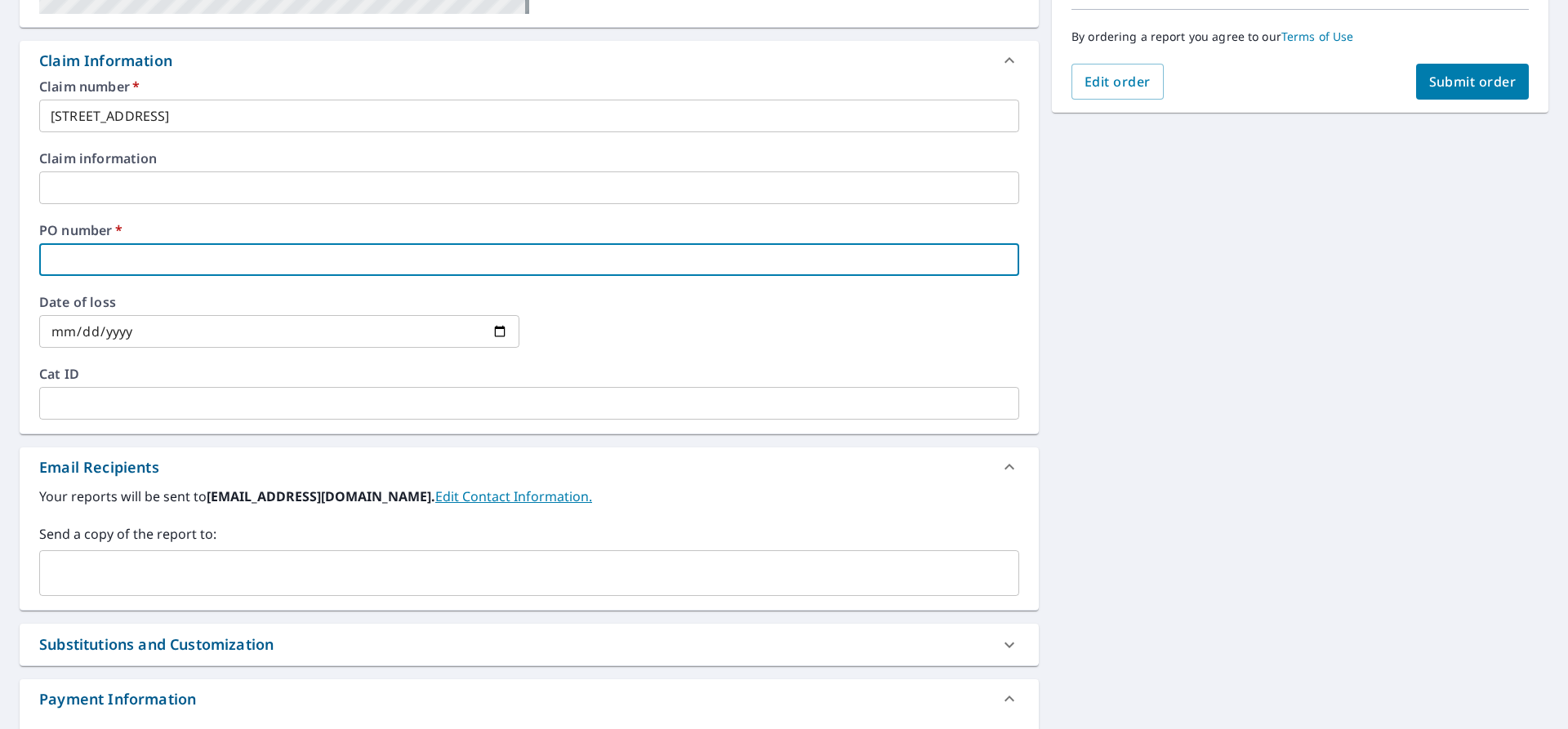
click at [367, 268] on input "text" at bounding box center [529, 260] width 980 height 32
type input "1"
checkbox input "true"
type input "17"
checkbox input "true"
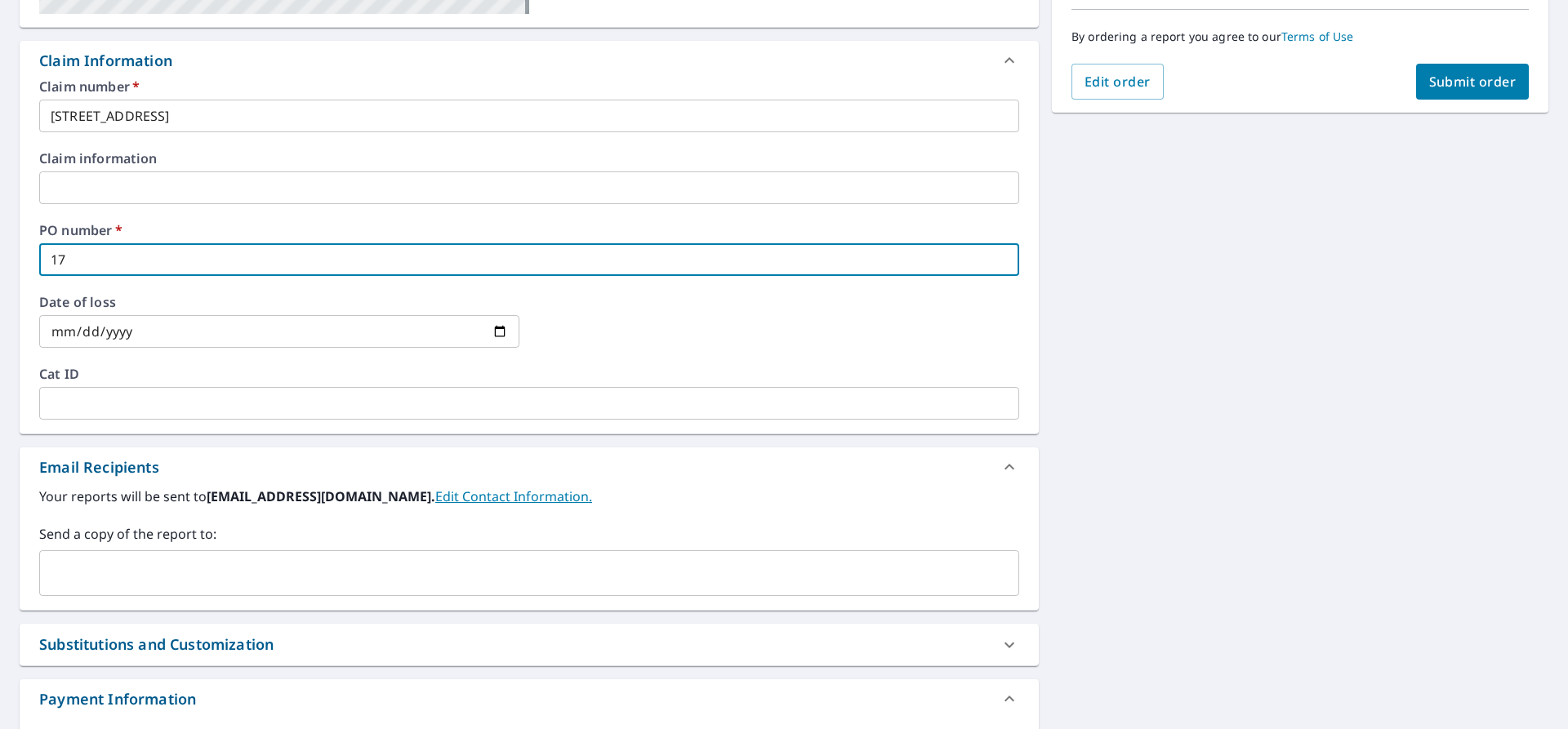
type input "171"
checkbox input "true"
type input "1719"
checkbox input "true"
type input "171"
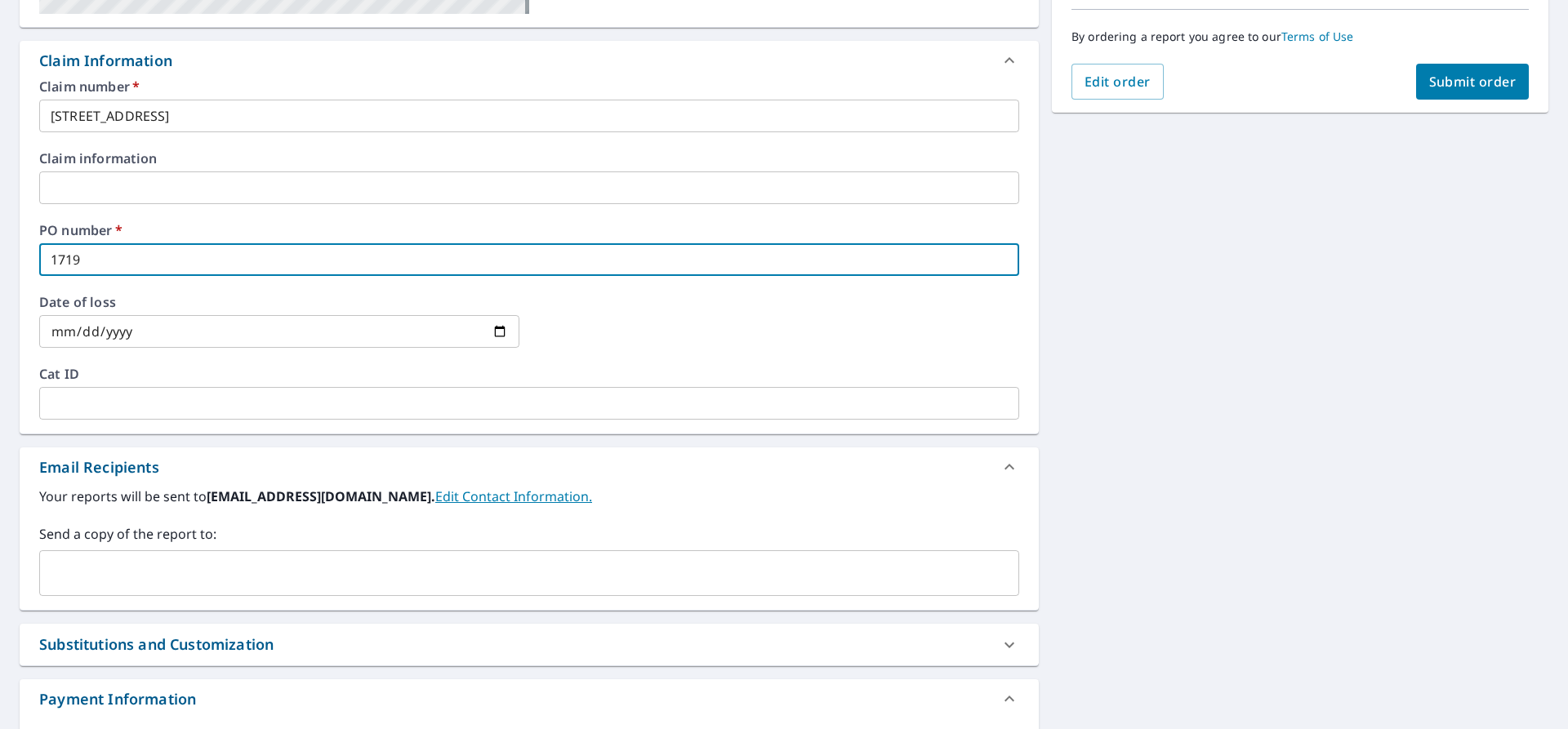
checkbox input "true"
type input "1710"
checkbox input "true"
type input "1710"
checkbox input "true"
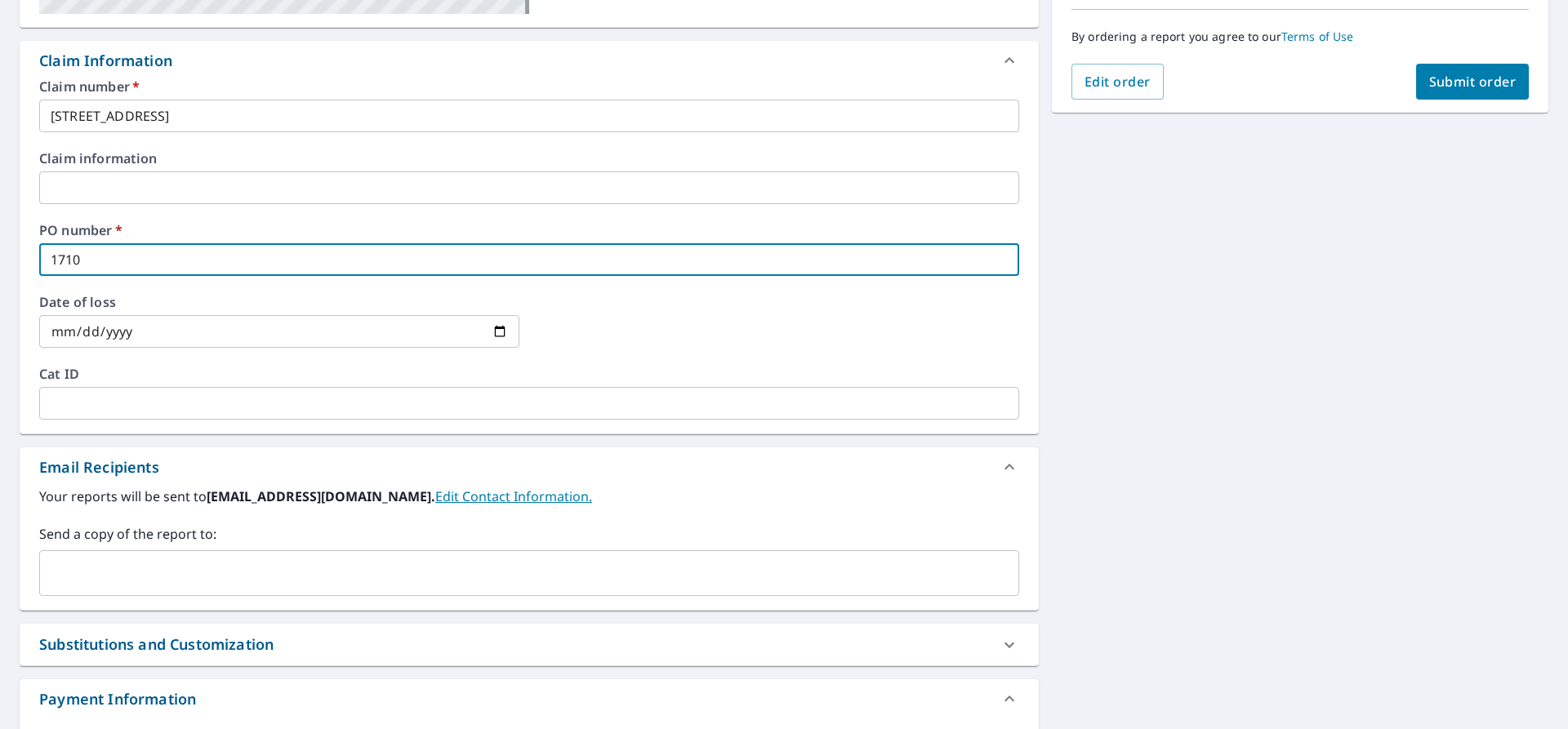
type input "1710 R"
checkbox input "true"
type input "1710 Ra"
checkbox input "true"
type input "1710 Rai"
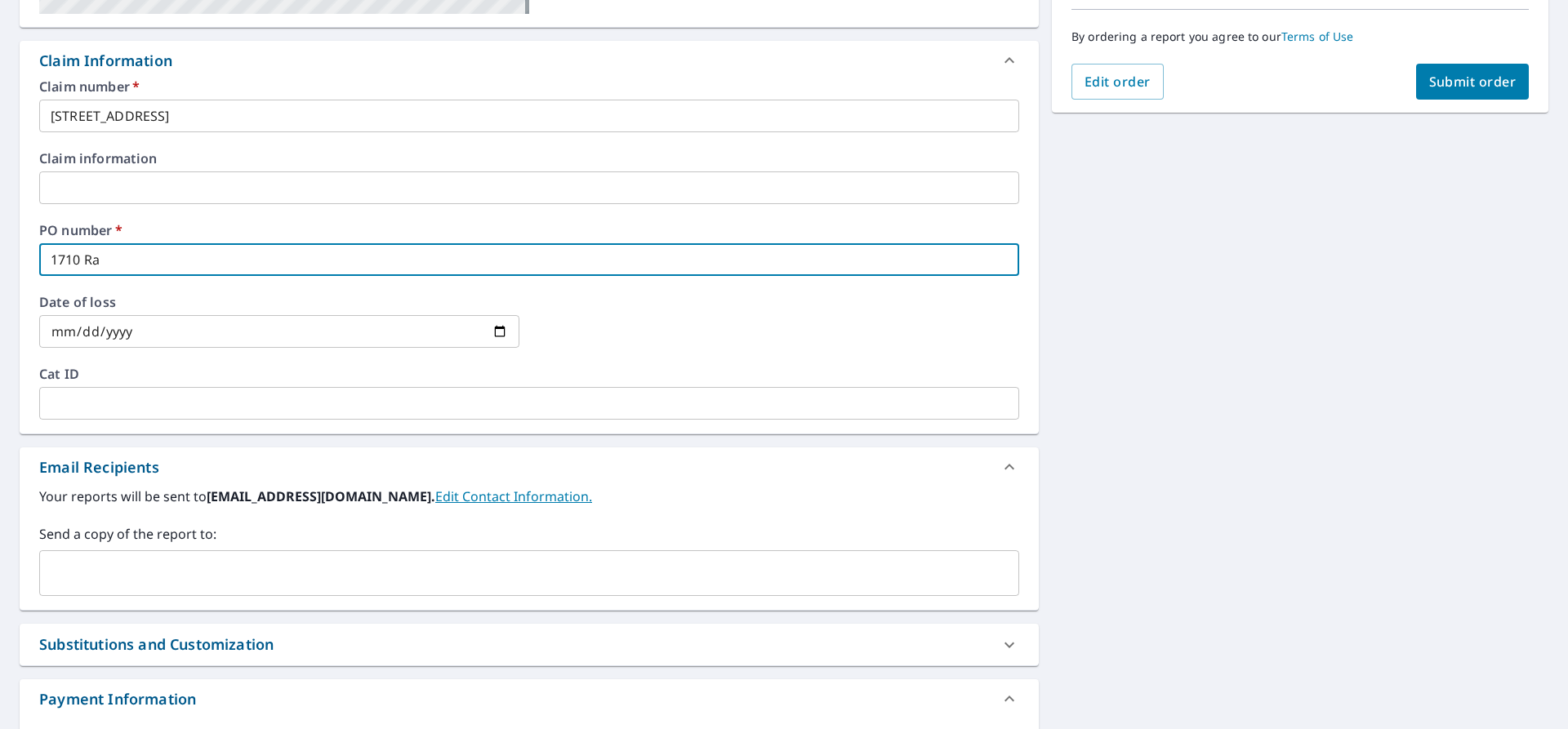
checkbox input "true"
type input "1710 Rail"
checkbox input "true"
type input "1710 Railr"
checkbox input "true"
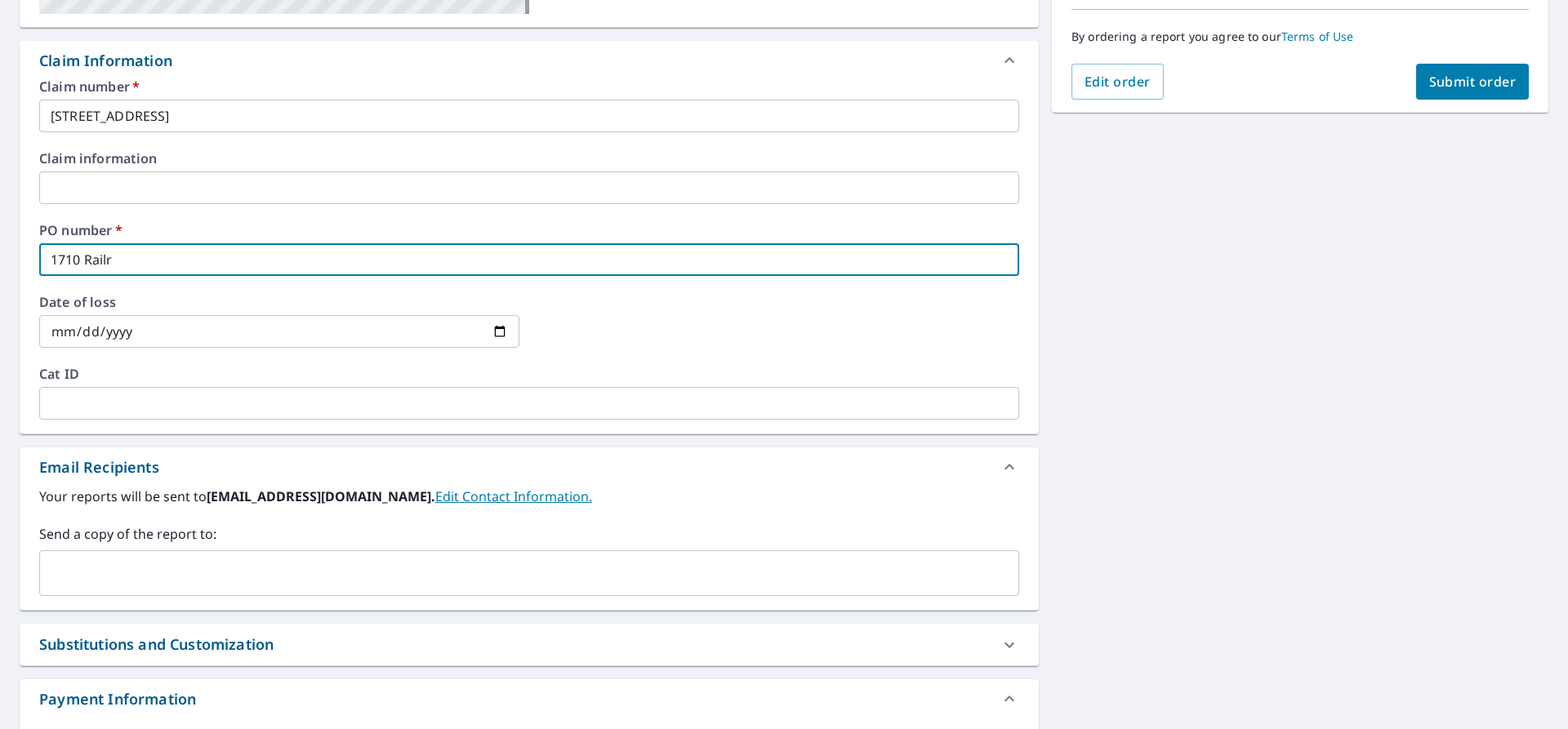
type input "1710 Railro"
checkbox input "true"
type input "1710 Railroa"
checkbox input "true"
type input "1710 Railroad"
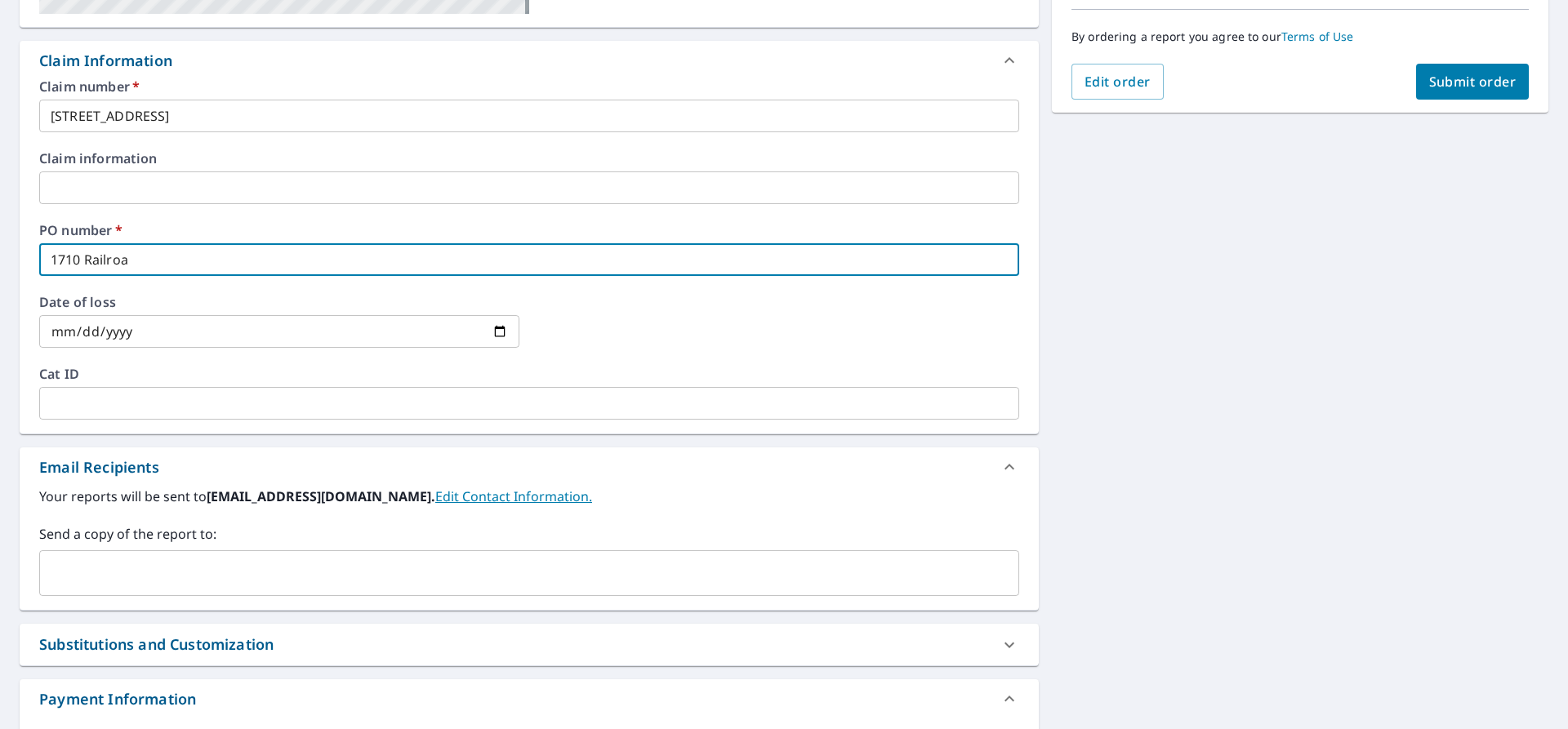
checkbox input "true"
type input "1710 Railroad"
checkbox input "true"
type input "1710 Railroad A"
checkbox input "true"
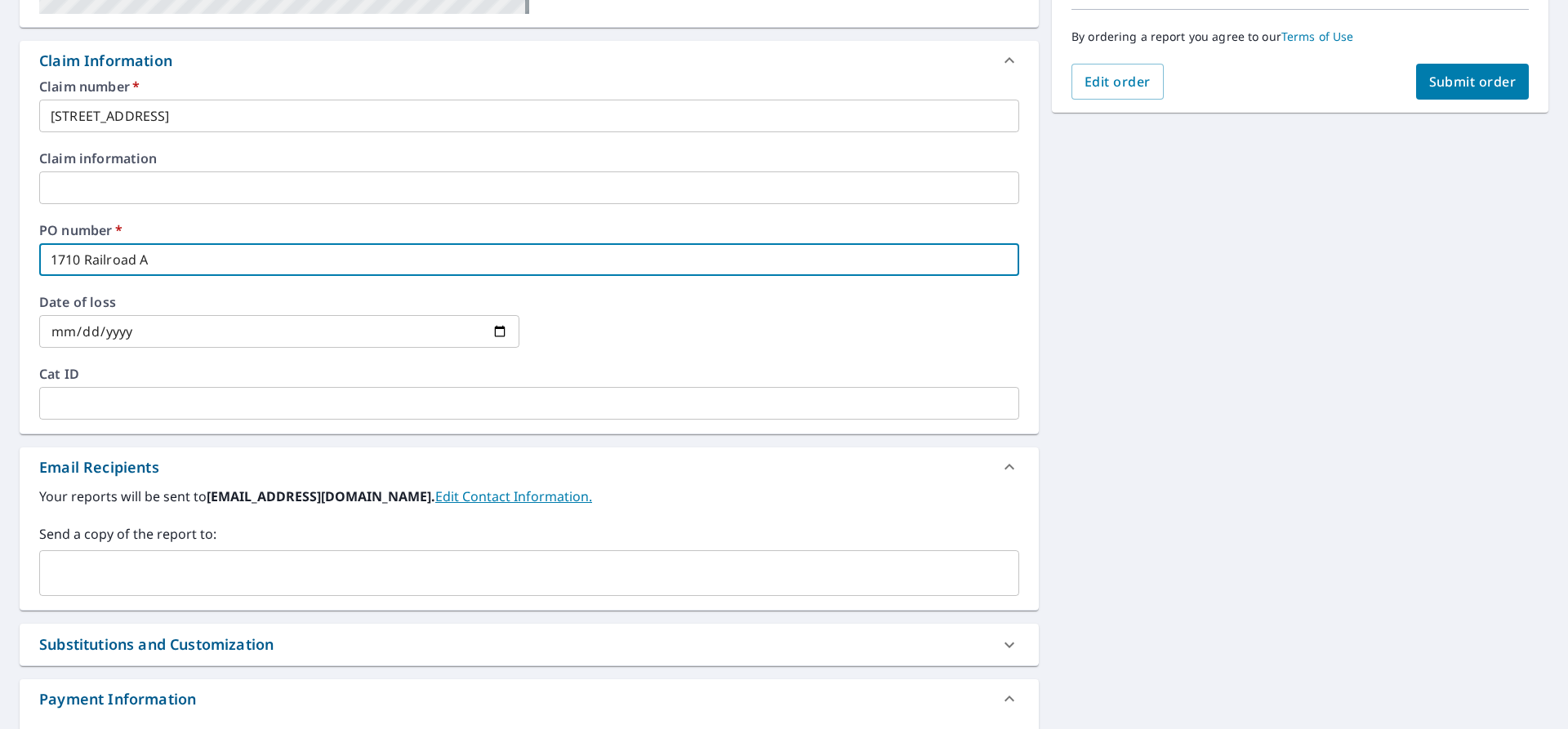
type input "[STREET_ADDRESS]"
checkbox input "true"
type input "[STREET_ADDRESS]"
checkbox input "true"
type input "[STREET_ADDRESS]"
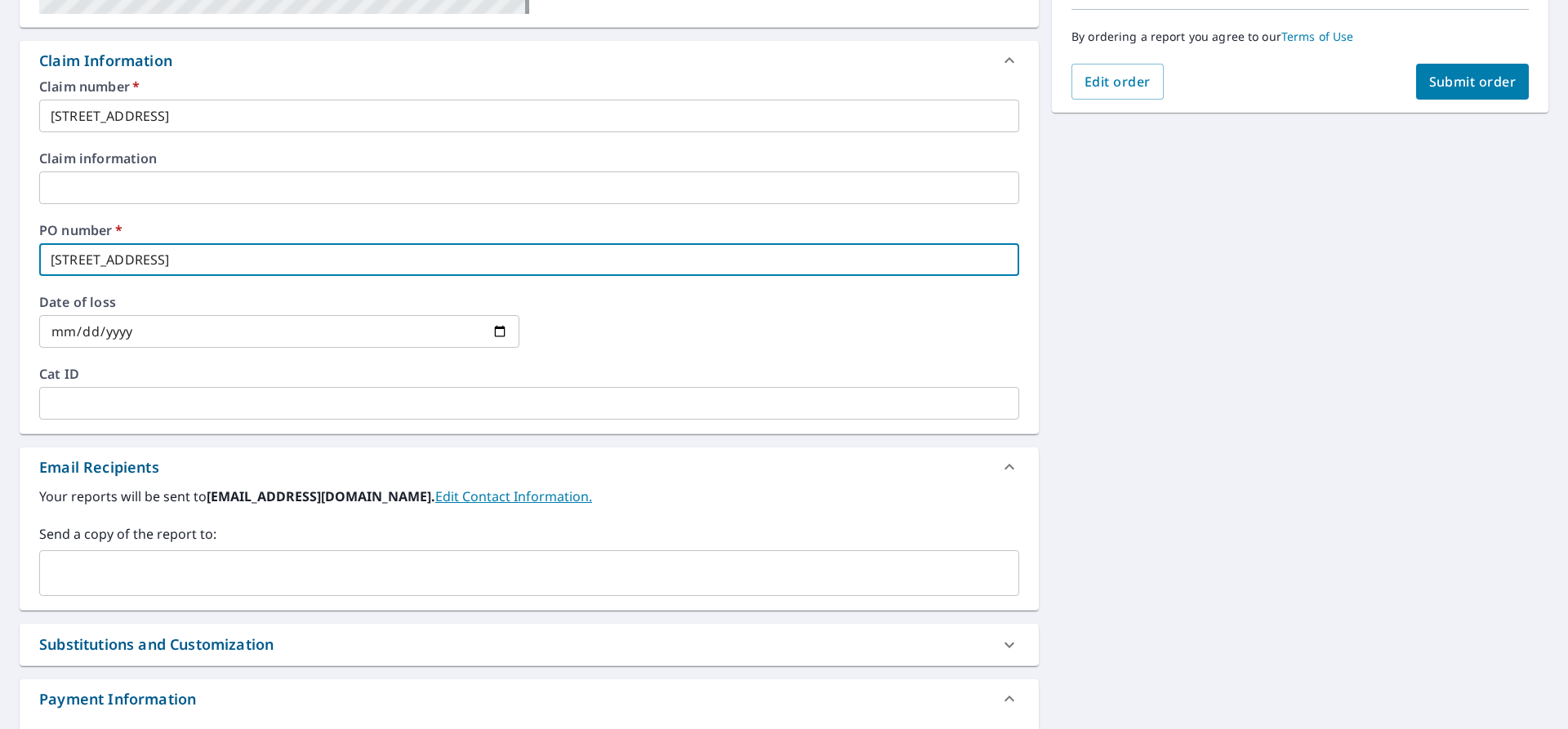
click at [430, 572] on input "text" at bounding box center [518, 573] width 941 height 31
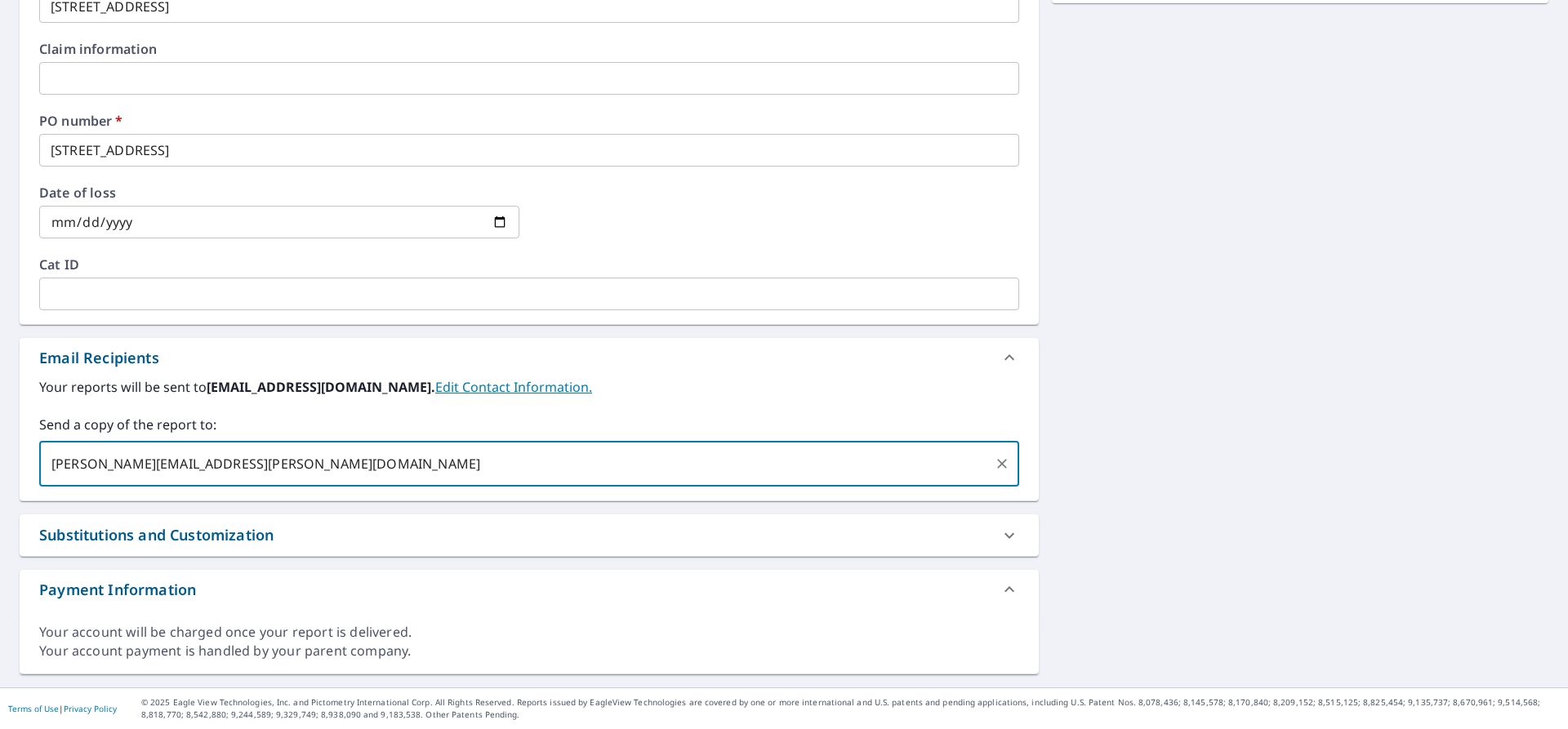
scroll to position [0, 0]
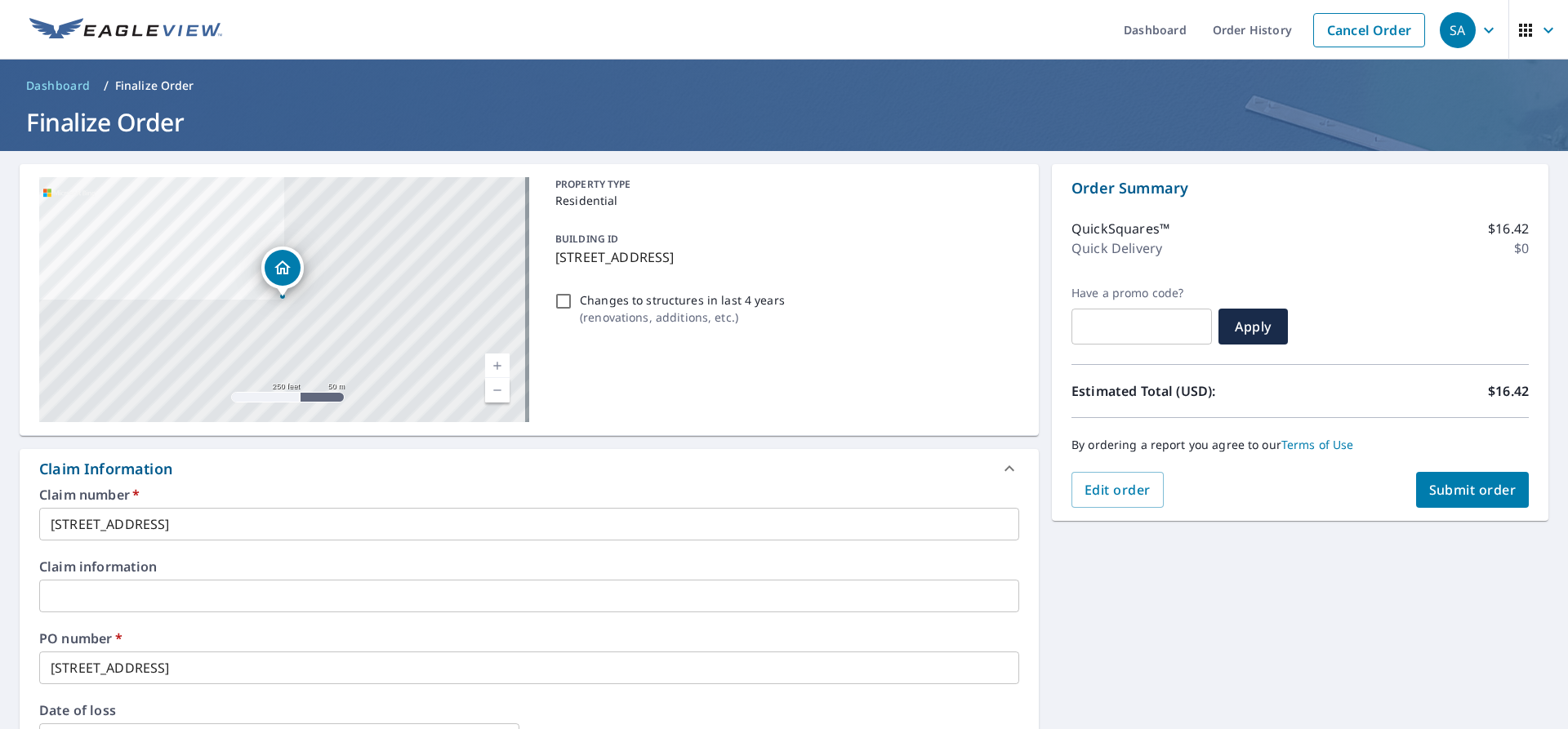
type input "[PERSON_NAME][EMAIL_ADDRESS][PERSON_NAME][DOMAIN_NAME]"
click at [1461, 479] on button "Submit order" at bounding box center [1472, 490] width 114 height 36
checkbox input "true"
